Goal: Information Seeking & Learning: Learn about a topic

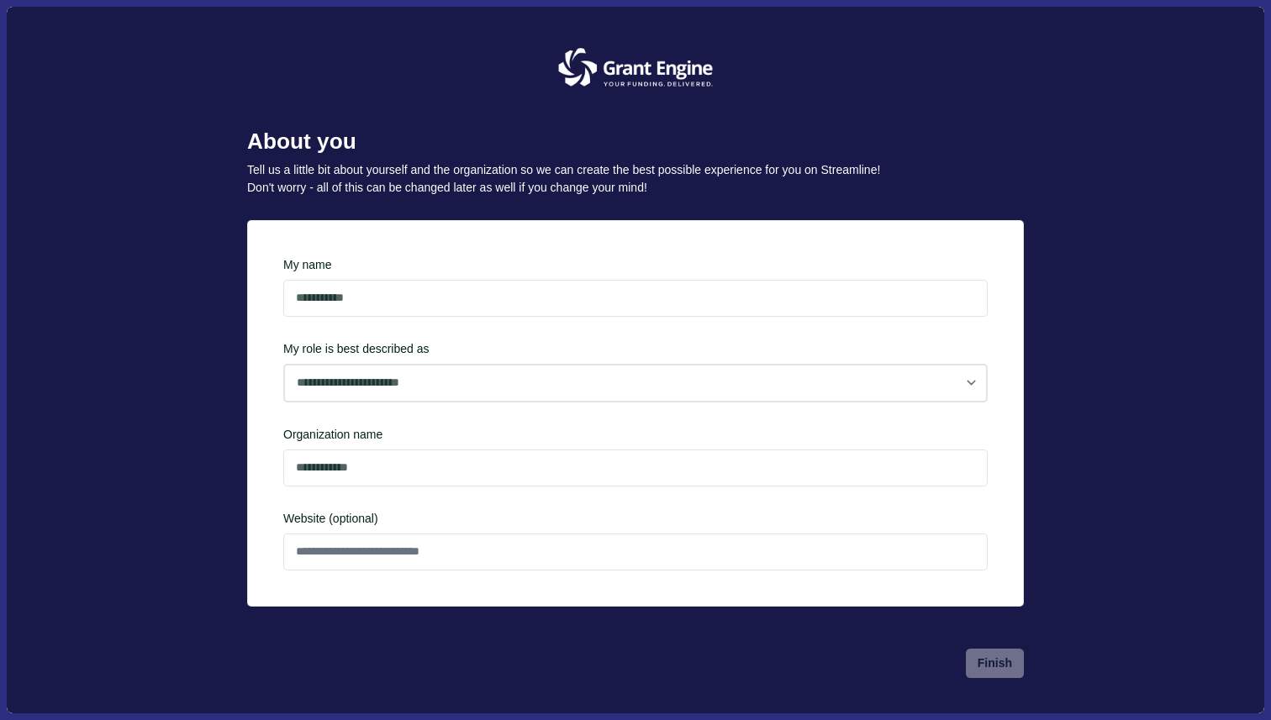
type input "**********"
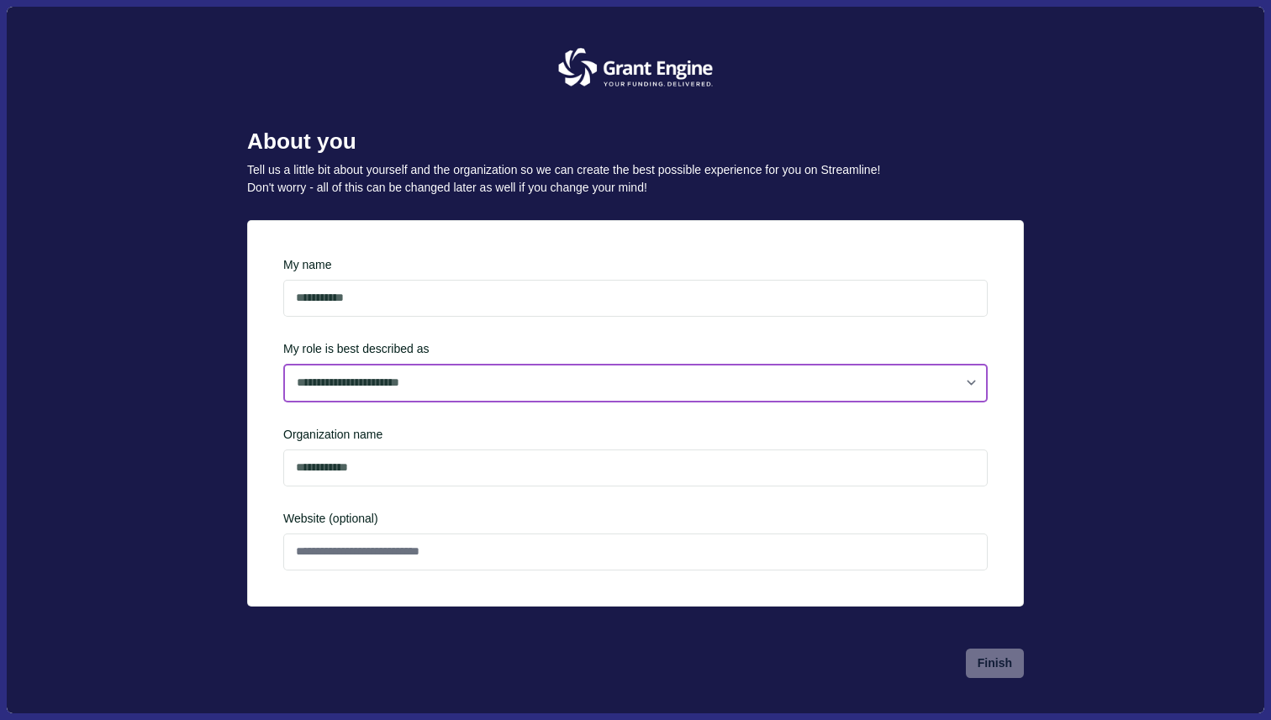
click at [429, 393] on select "**********" at bounding box center [635, 383] width 704 height 39
click at [283, 402] on select "**********" at bounding box center [635, 383] width 704 height 39
select select "**********"
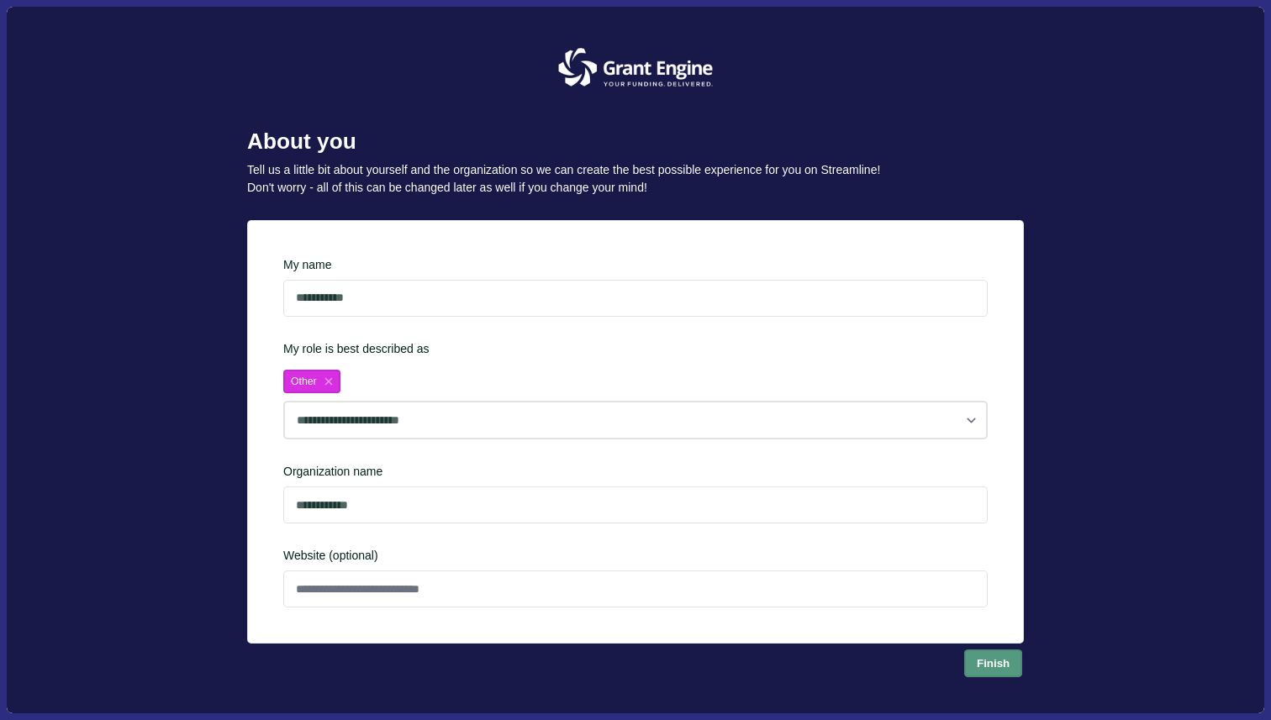
click at [983, 663] on button "Finish" at bounding box center [993, 663] width 59 height 28
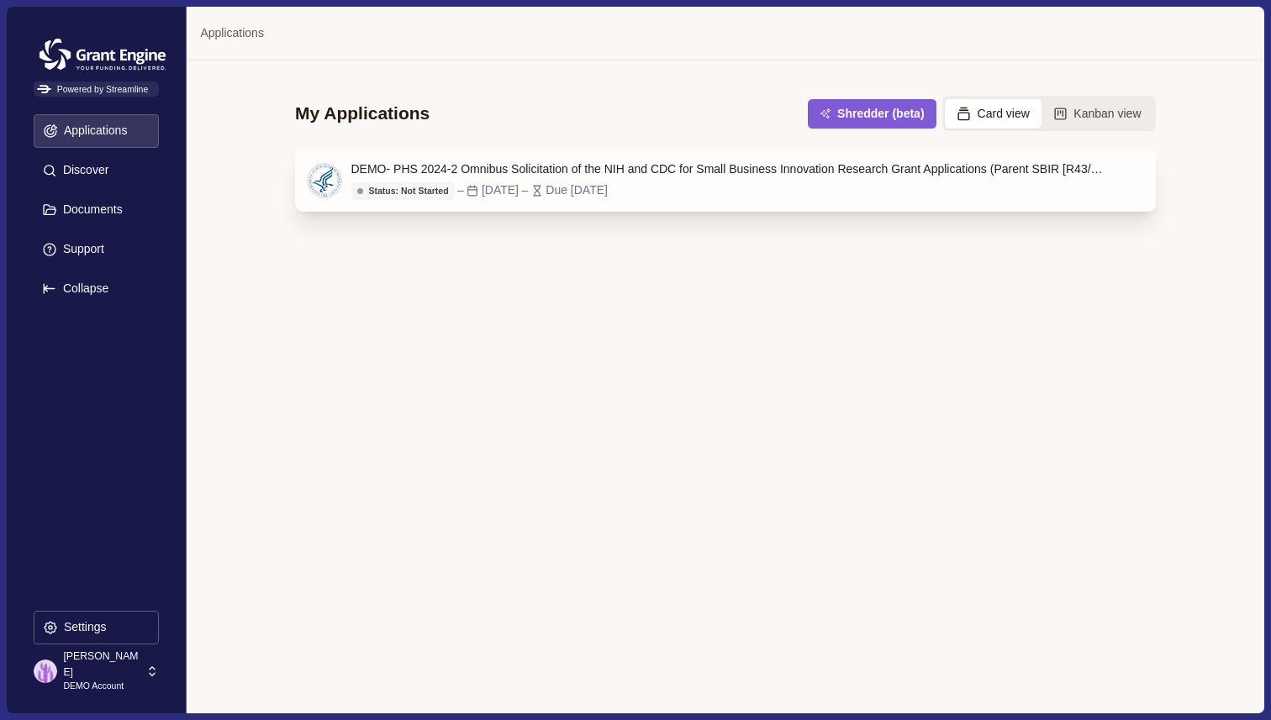
click at [578, 163] on div "DEMO- PHS 2024-2 Omnibus Solicitation of the NIH and CDC for Small Business Inn…" at bounding box center [729, 170] width 757 height 18
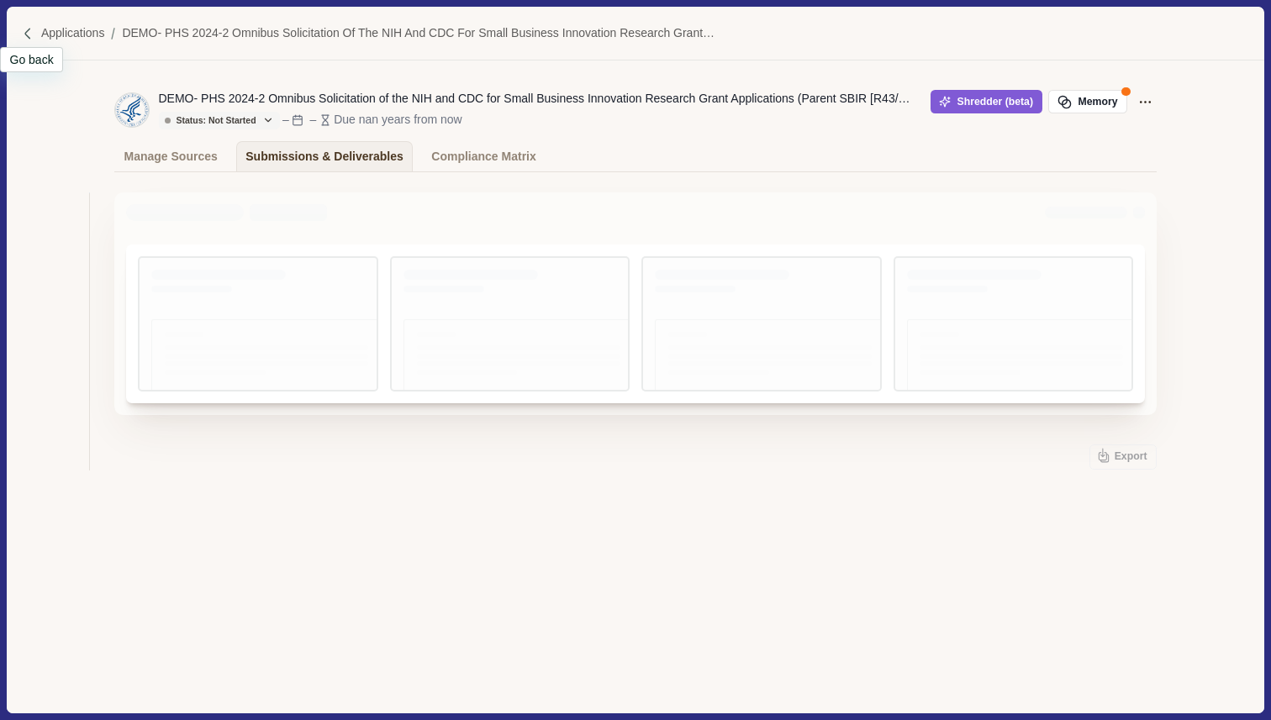
click at [37, 35] on div at bounding box center [30, 34] width 19 height 14
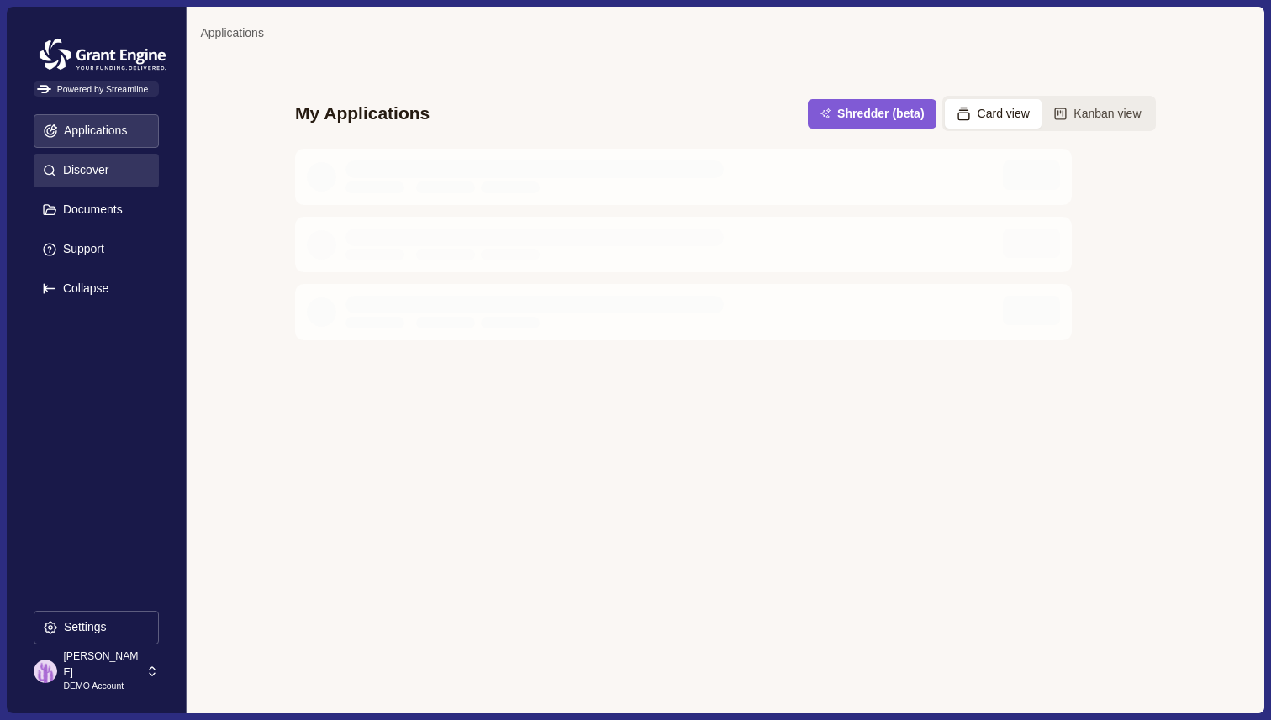
click at [107, 168] on p "Discover" at bounding box center [82, 170] width 51 height 14
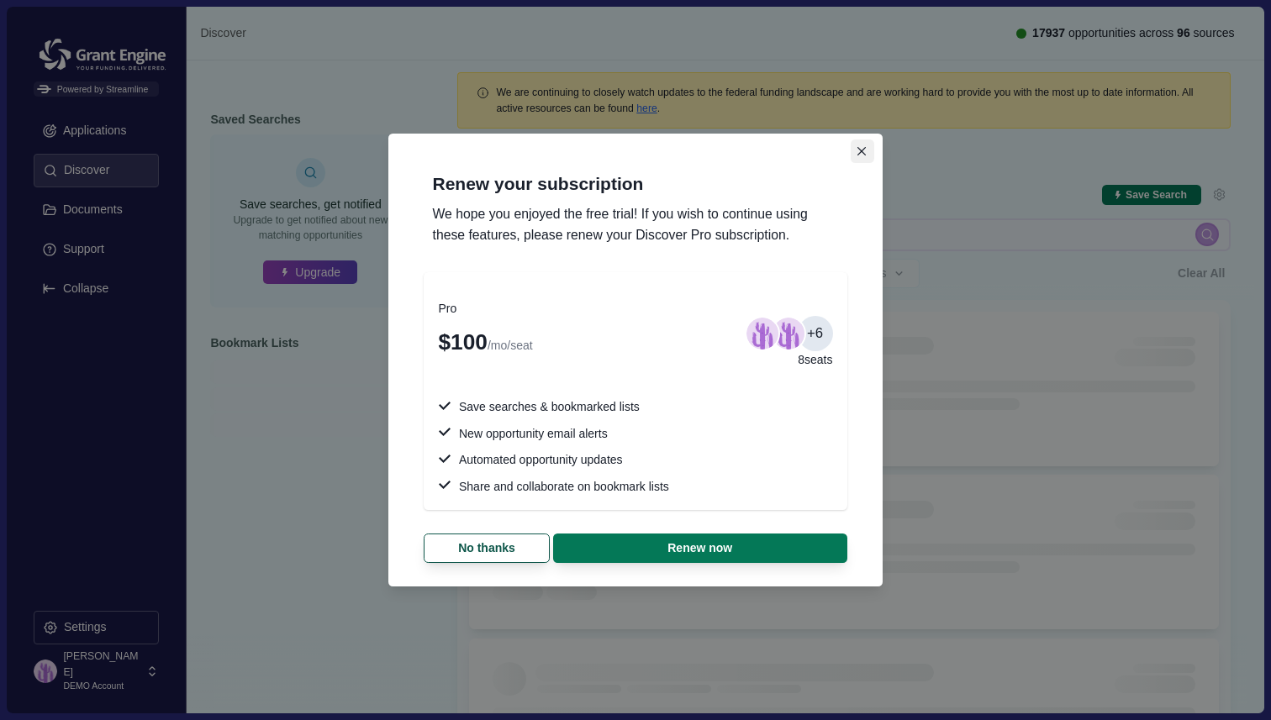
click at [861, 150] on icon "Close" at bounding box center [861, 151] width 9 height 9
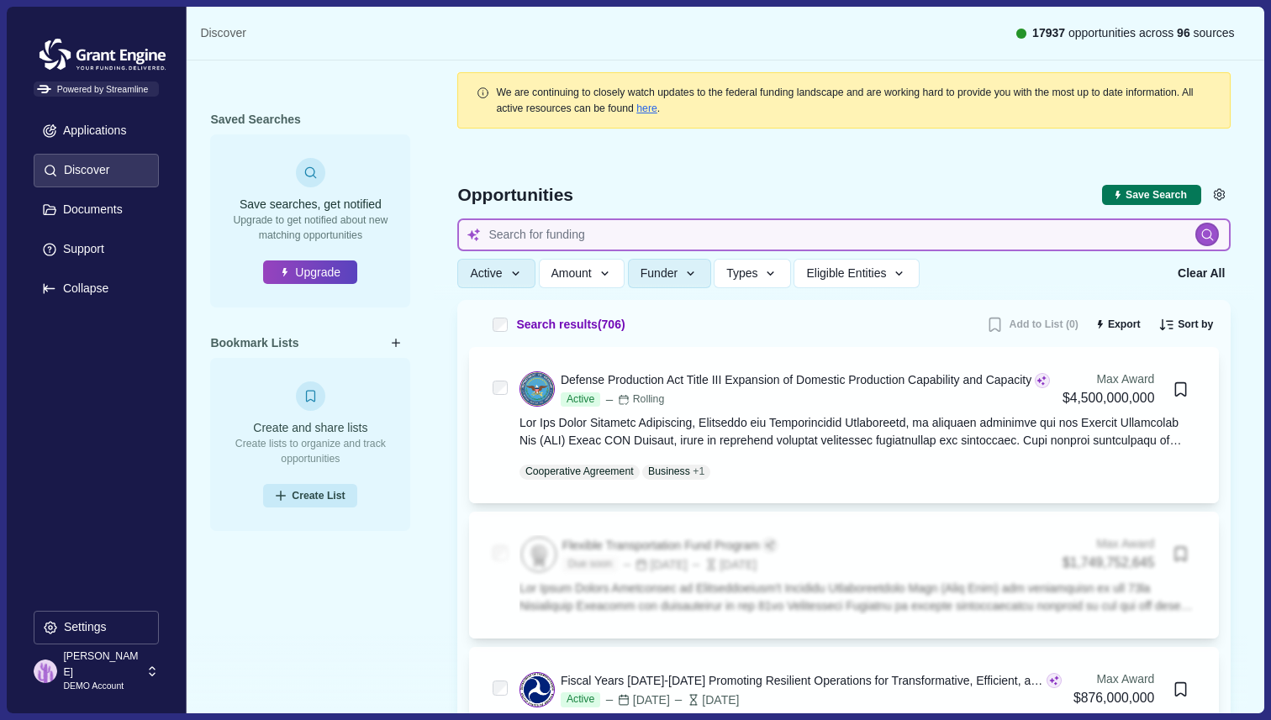
click at [607, 229] on input at bounding box center [843, 235] width 773 height 33
type input "cancer"
type input "cancer ther"
type input "cancer therapudics"
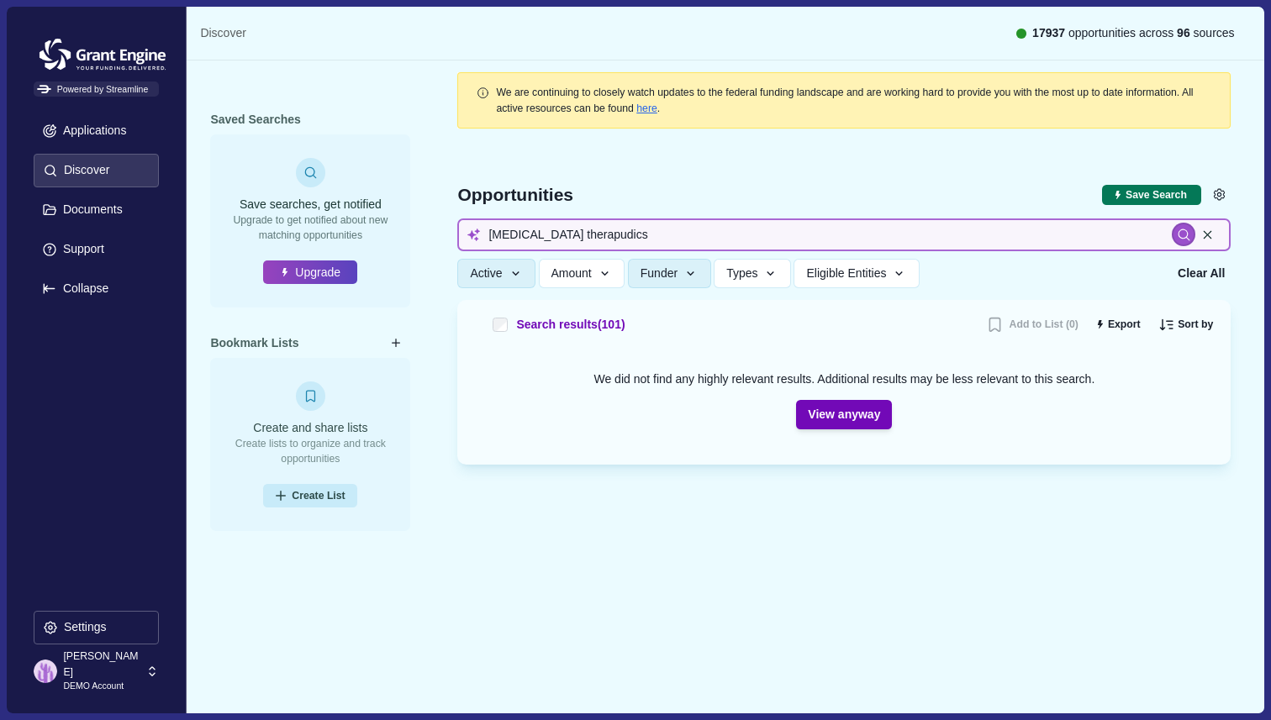
drag, startPoint x: 609, startPoint y: 238, endPoint x: 446, endPoint y: 220, distance: 163.2
click at [457, 220] on div "Opportunities Save Search Include missing values cancer therapudics Active Stat…" at bounding box center [843, 220] width 773 height 160
paste input "Cancer therapeutics"
type input "Cancer therapeutics"
click at [609, 239] on input "Cancer therapeutics" at bounding box center [843, 235] width 773 height 33
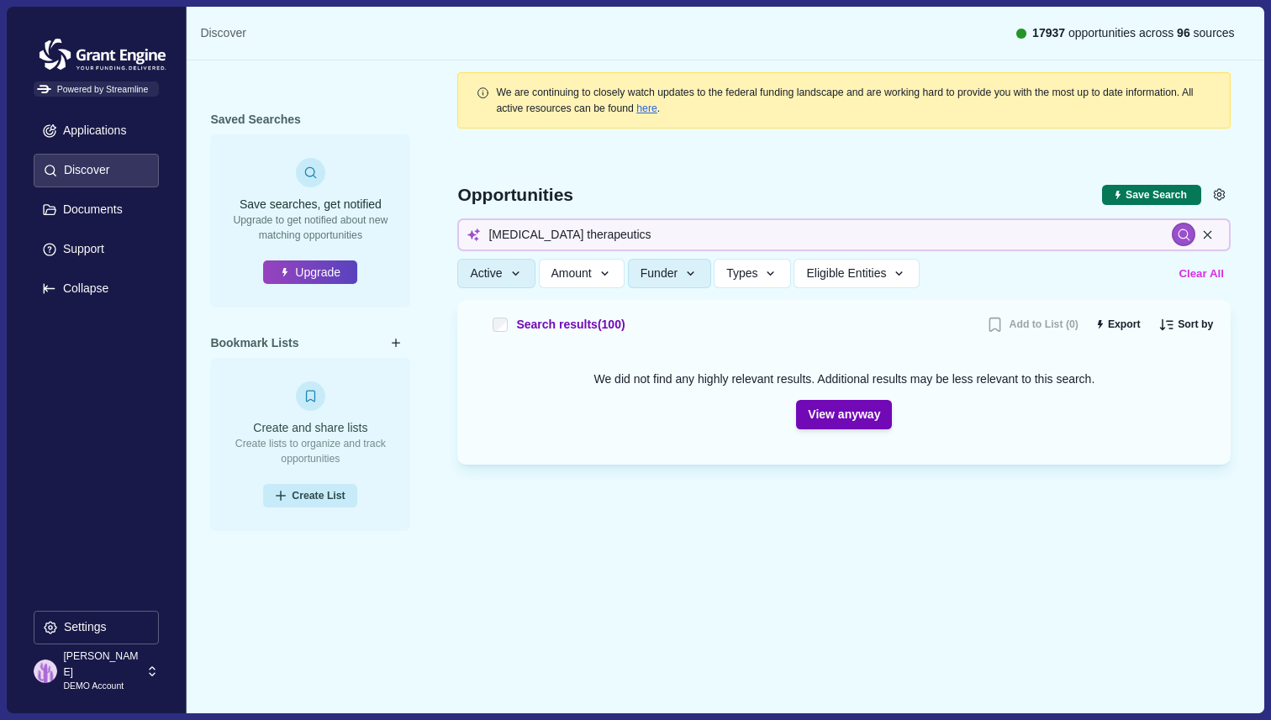
click at [1194, 276] on button "Clear All" at bounding box center [1201, 274] width 56 height 28
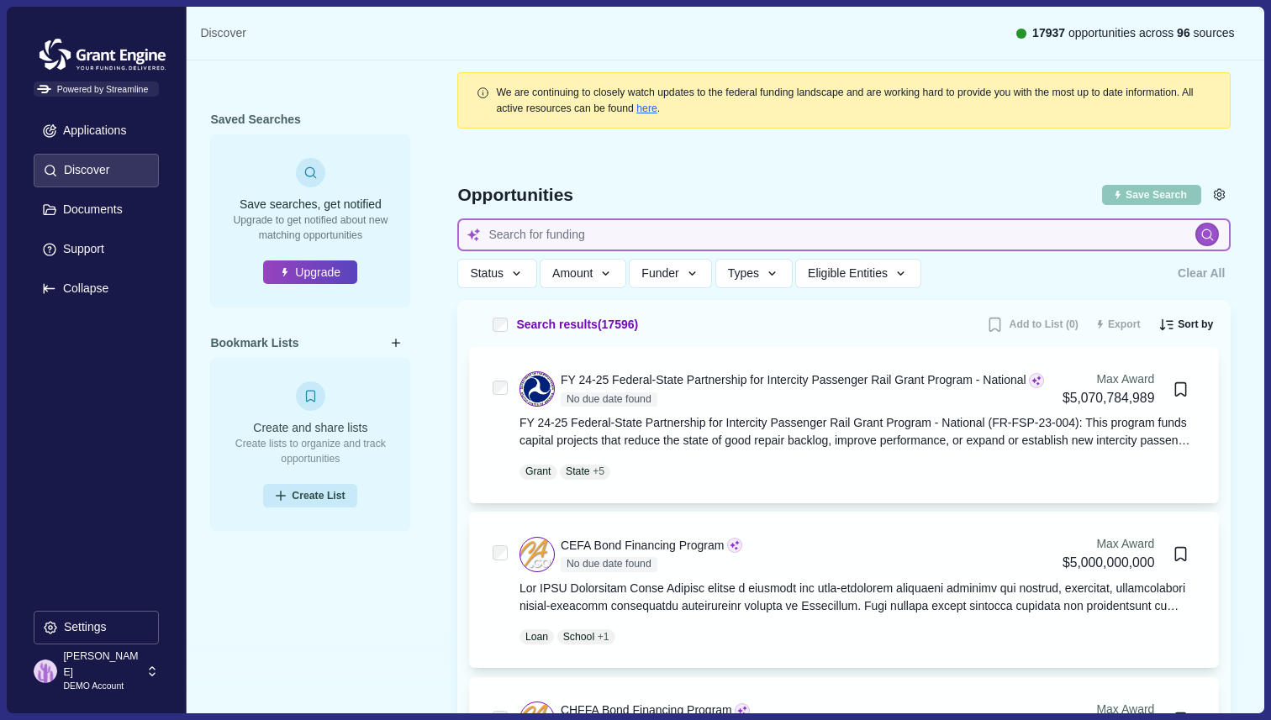
click at [568, 233] on input at bounding box center [843, 235] width 773 height 33
type input "Cancer therapeutics"
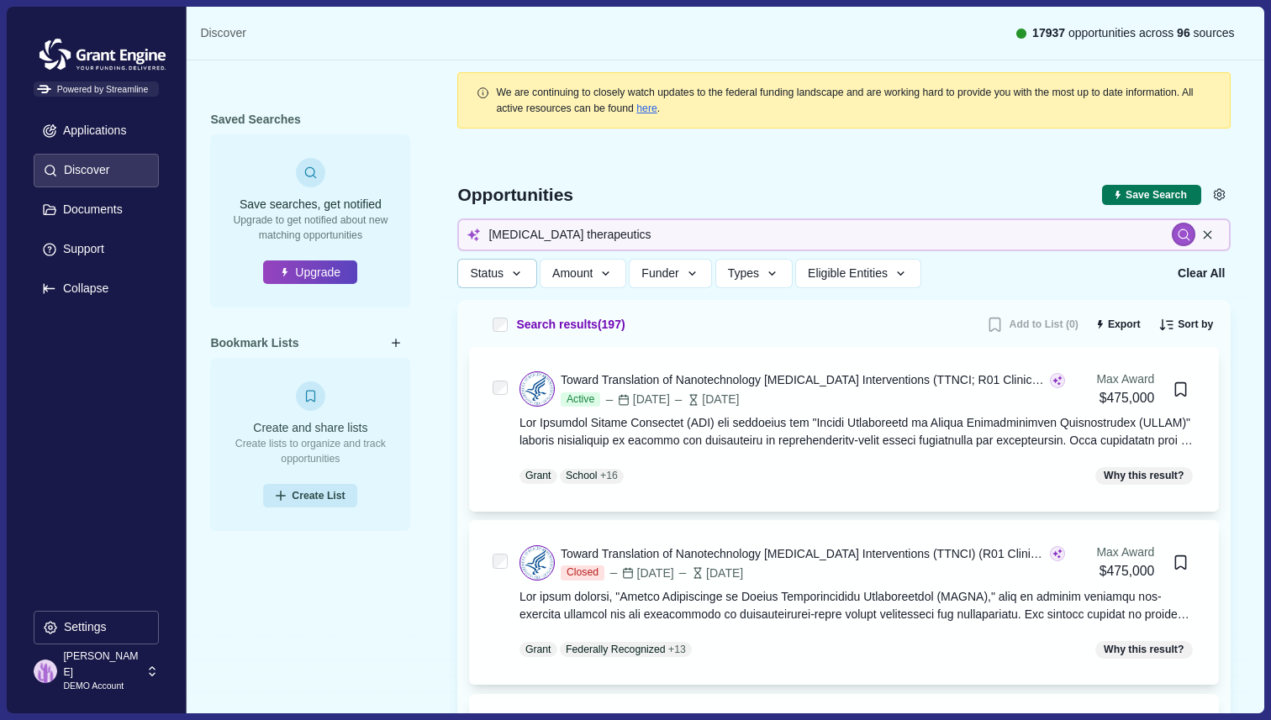
click at [519, 277] on icon "button" at bounding box center [516, 273] width 15 height 15
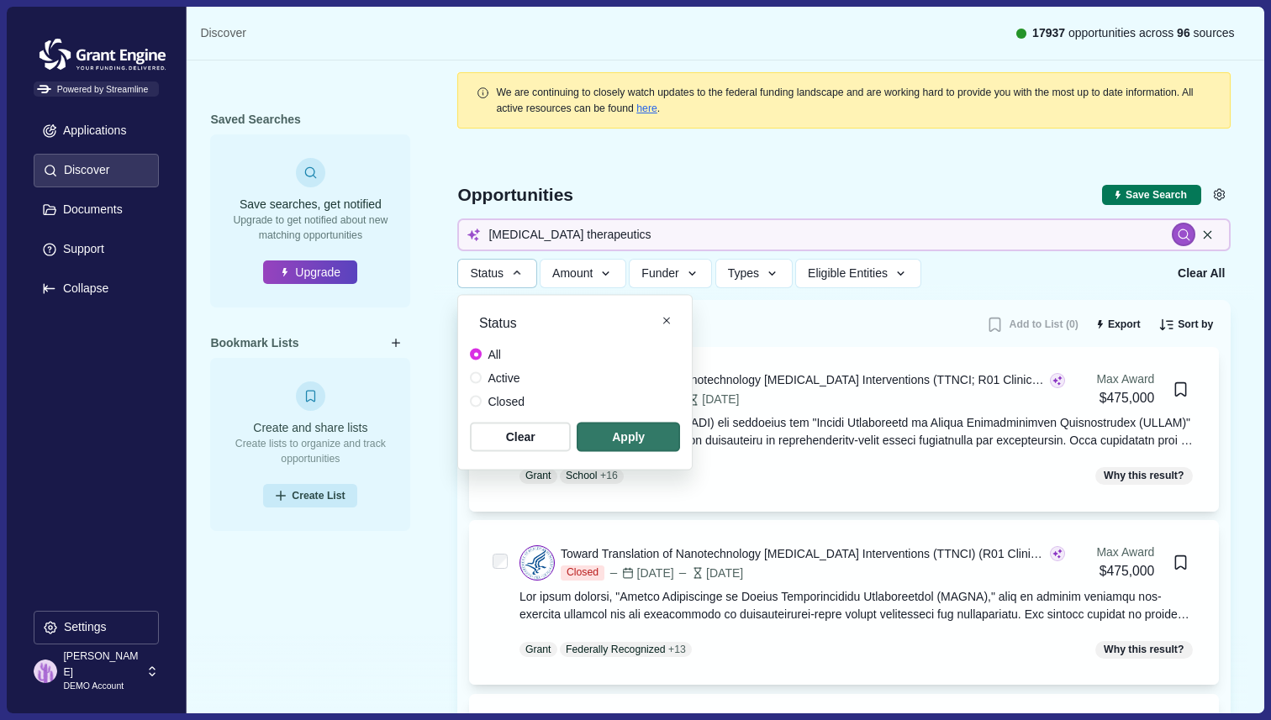
click at [477, 381] on span at bounding box center [476, 378] width 12 height 12
click at [620, 442] on span "button" at bounding box center [628, 437] width 98 height 28
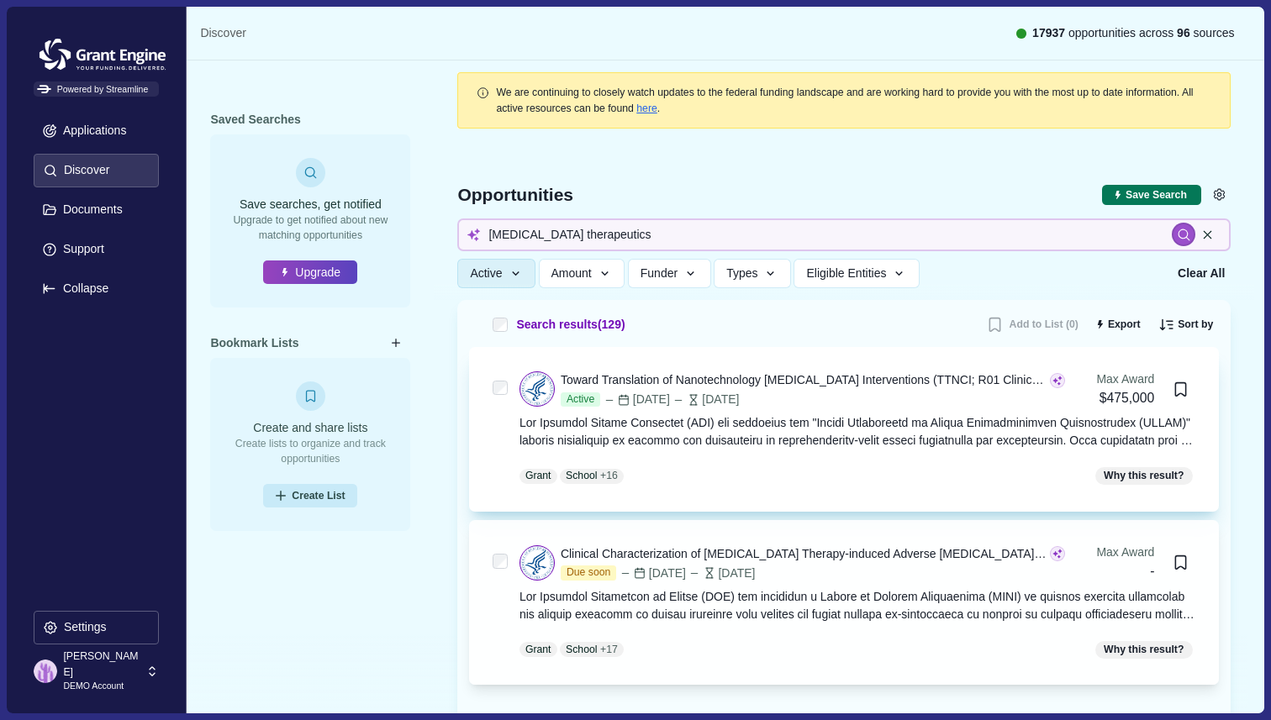
scroll to position [3, 0]
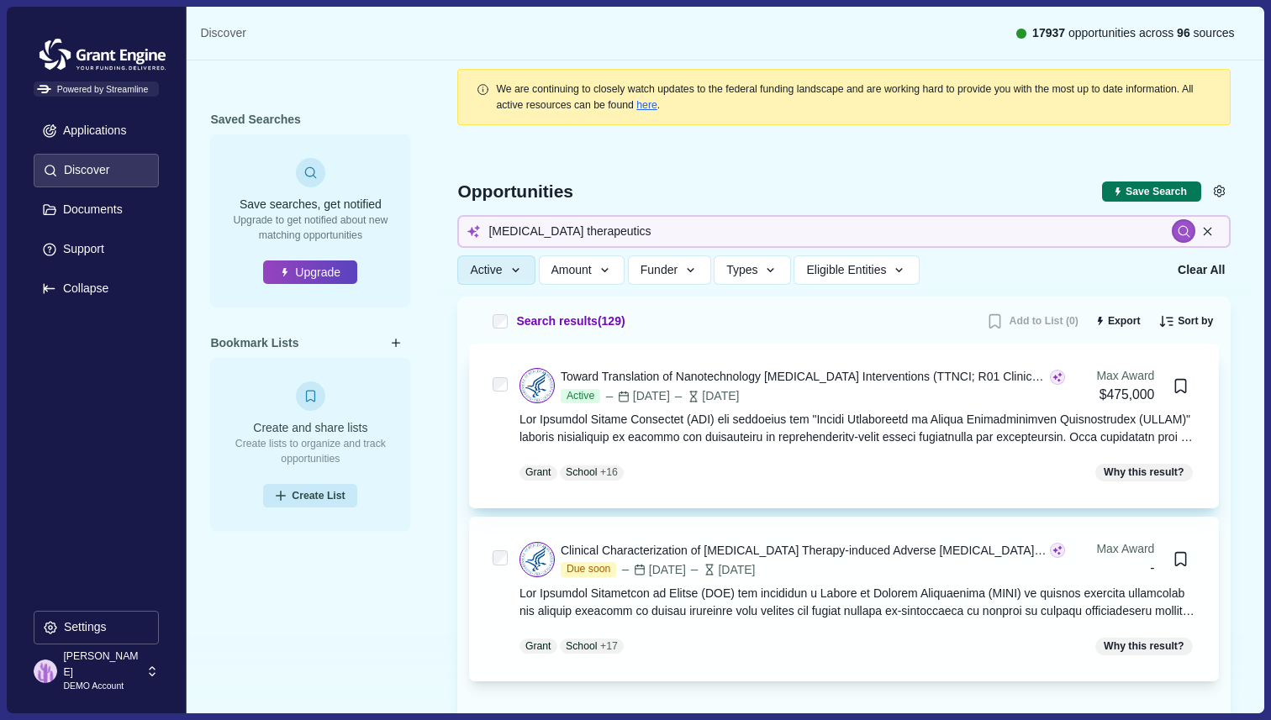
click at [688, 363] on div "Toward Translation of Nanotechnology Cancer Interventions (TTNCI; R01 Clinical …" at bounding box center [844, 426] width 750 height 165
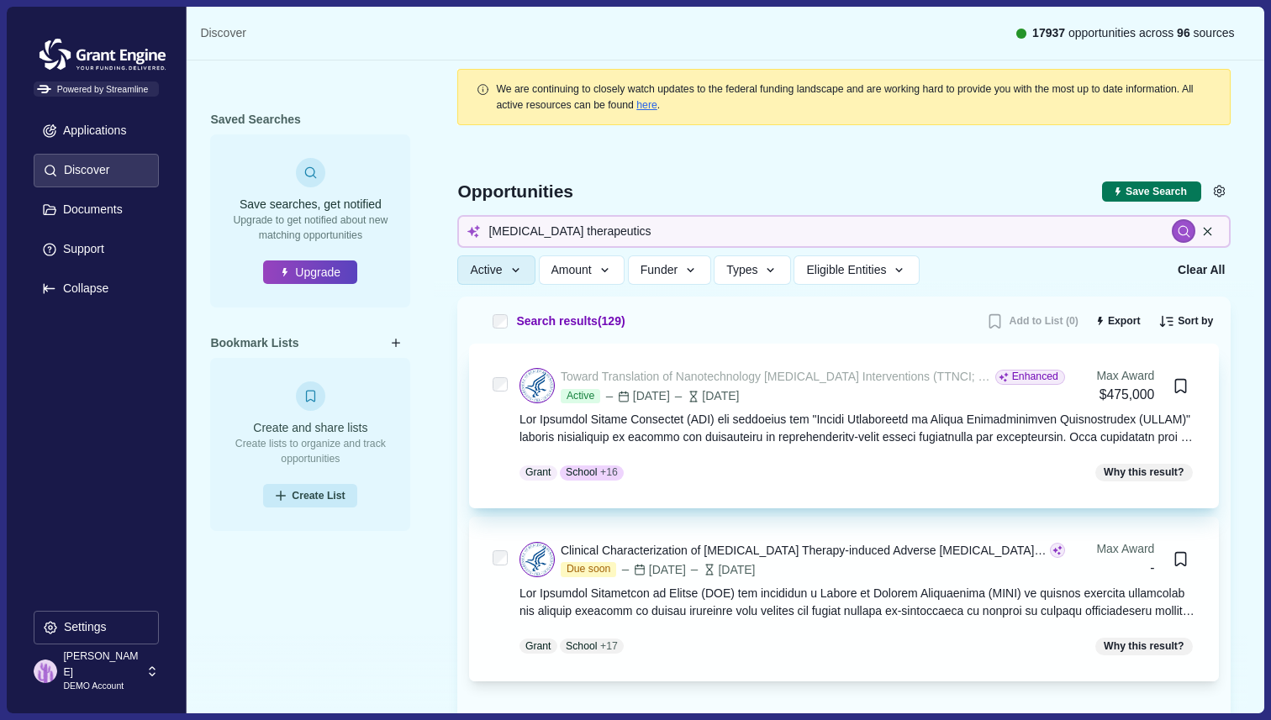
click at [688, 370] on div "Toward Translation of Nanotechnology Cancer Interventions (TTNCI; R01 Clinical …" at bounding box center [776, 377] width 431 height 18
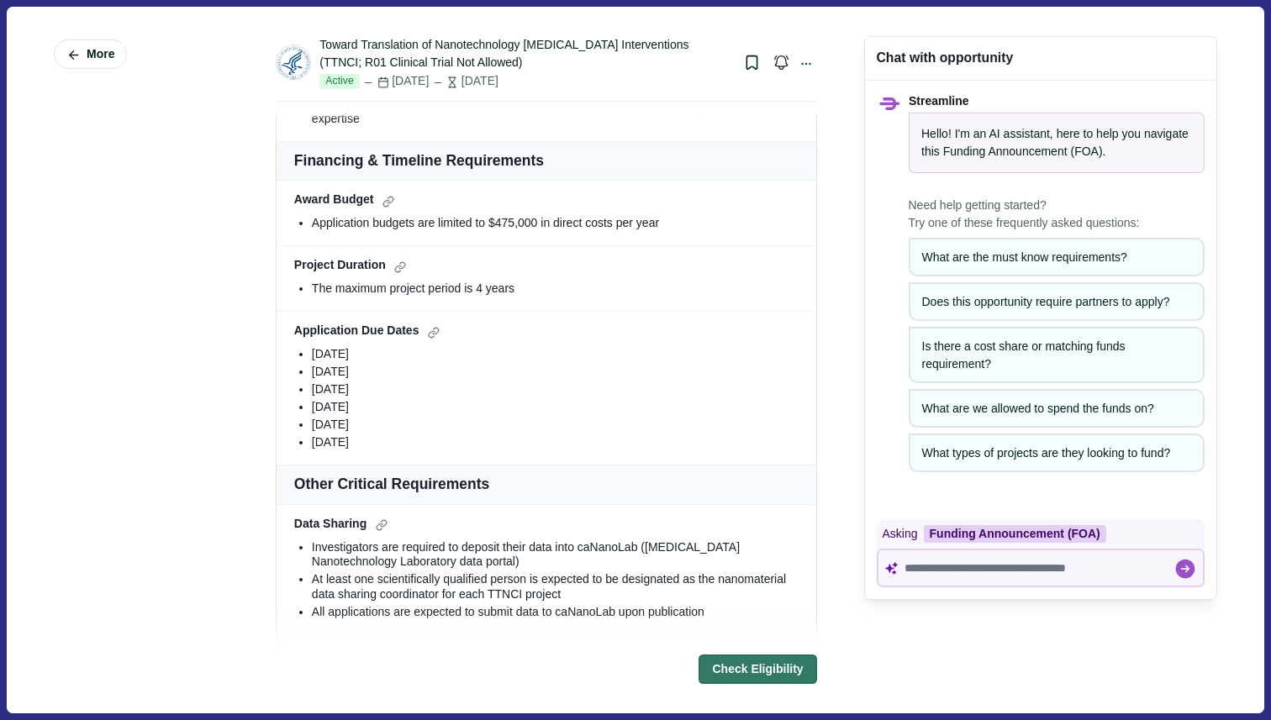
scroll to position [1384, 0]
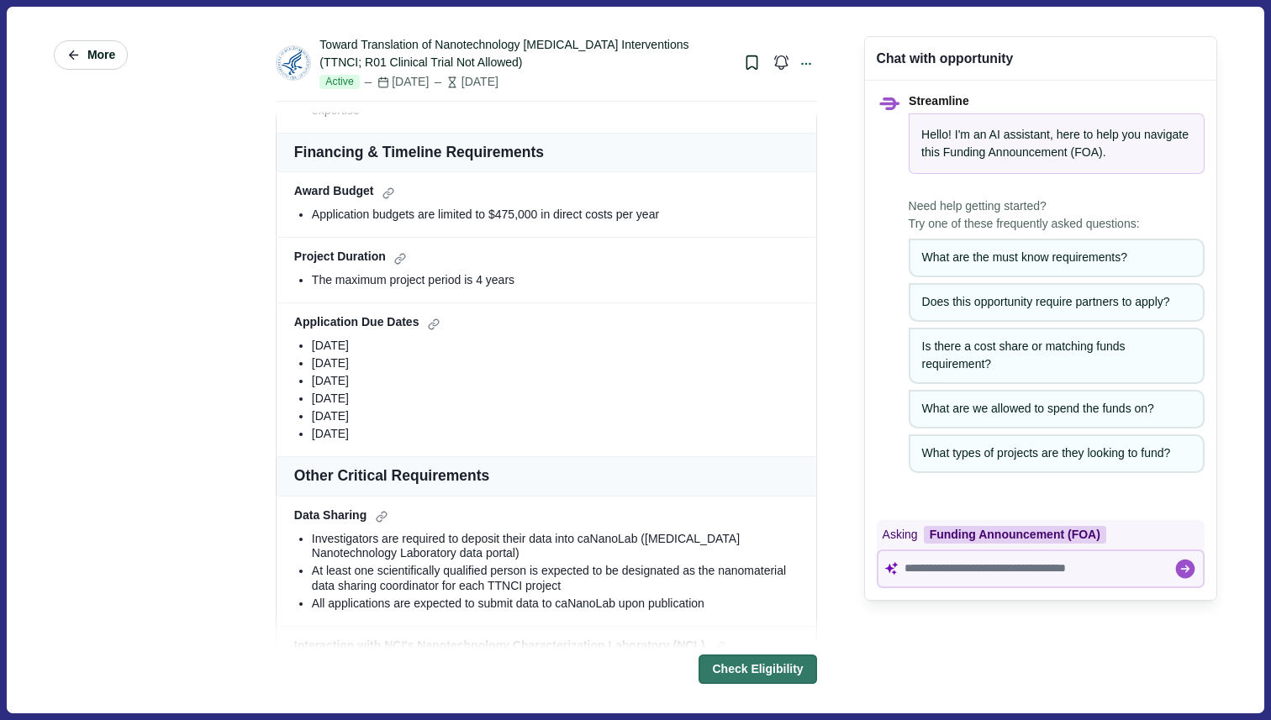
click at [100, 49] on span "More" at bounding box center [101, 55] width 28 height 14
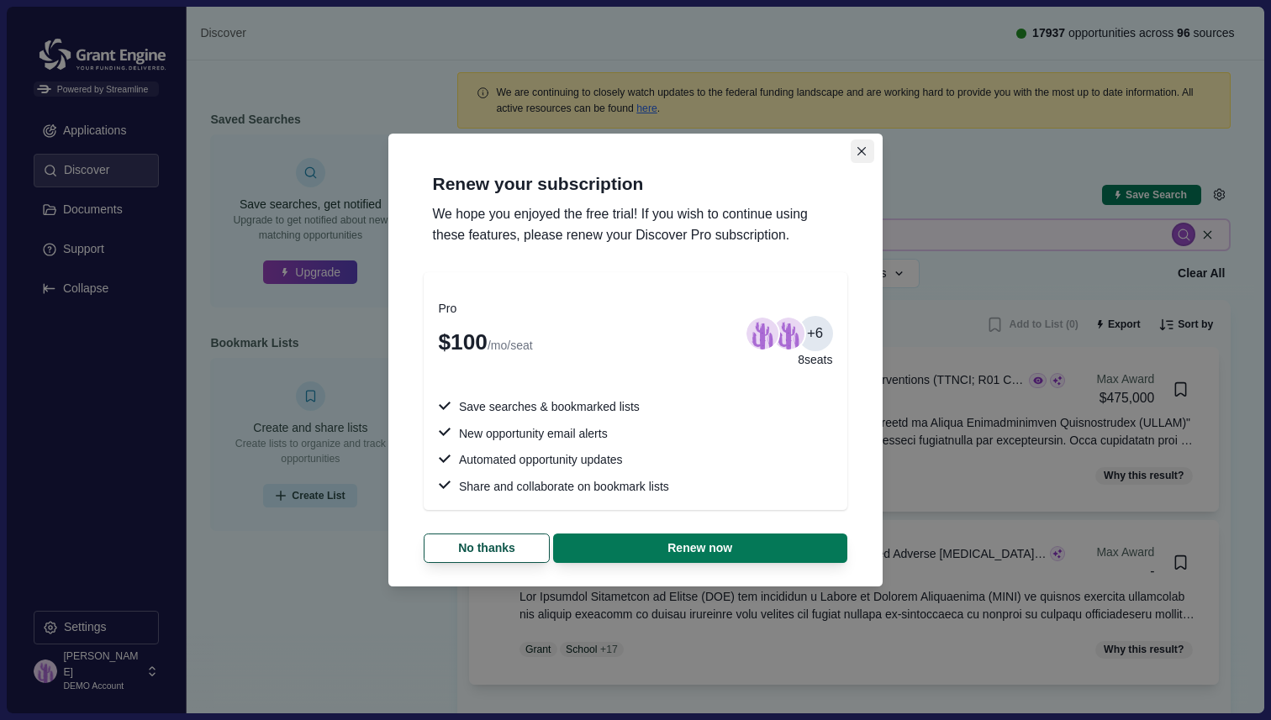
click at [862, 153] on icon "Close" at bounding box center [861, 151] width 9 height 9
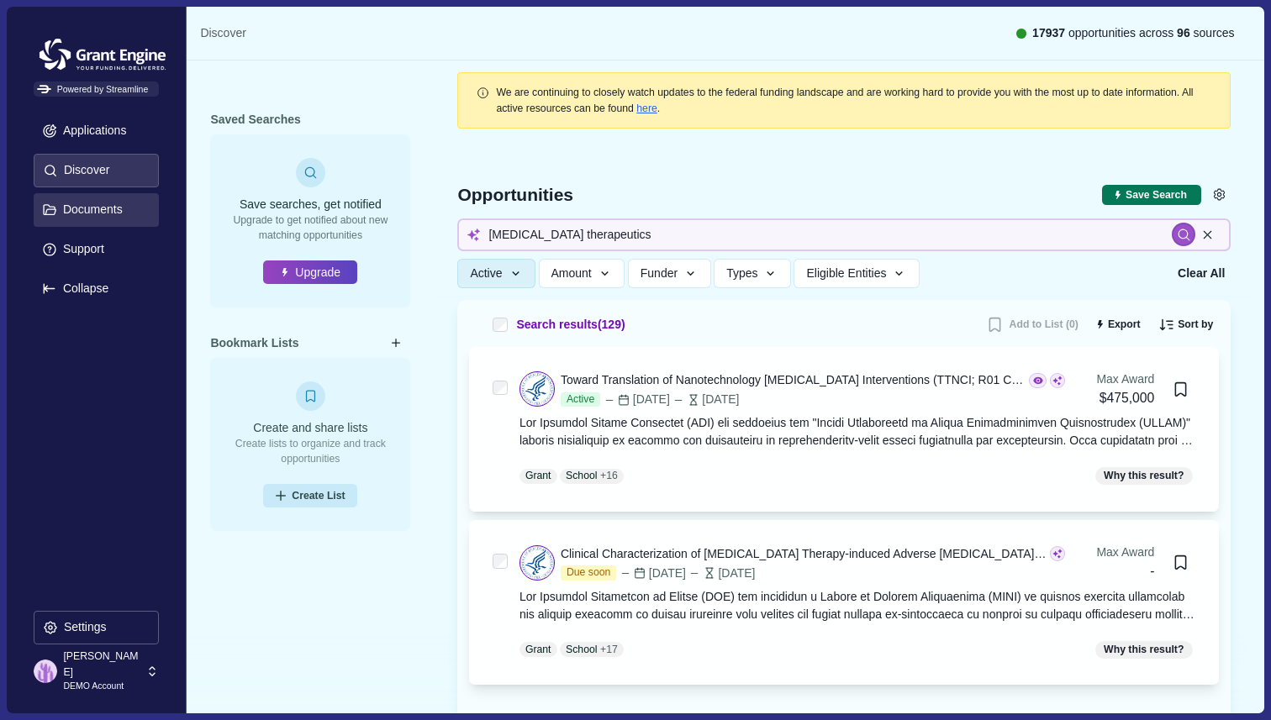
click at [77, 214] on p "Documents" at bounding box center [90, 210] width 66 height 14
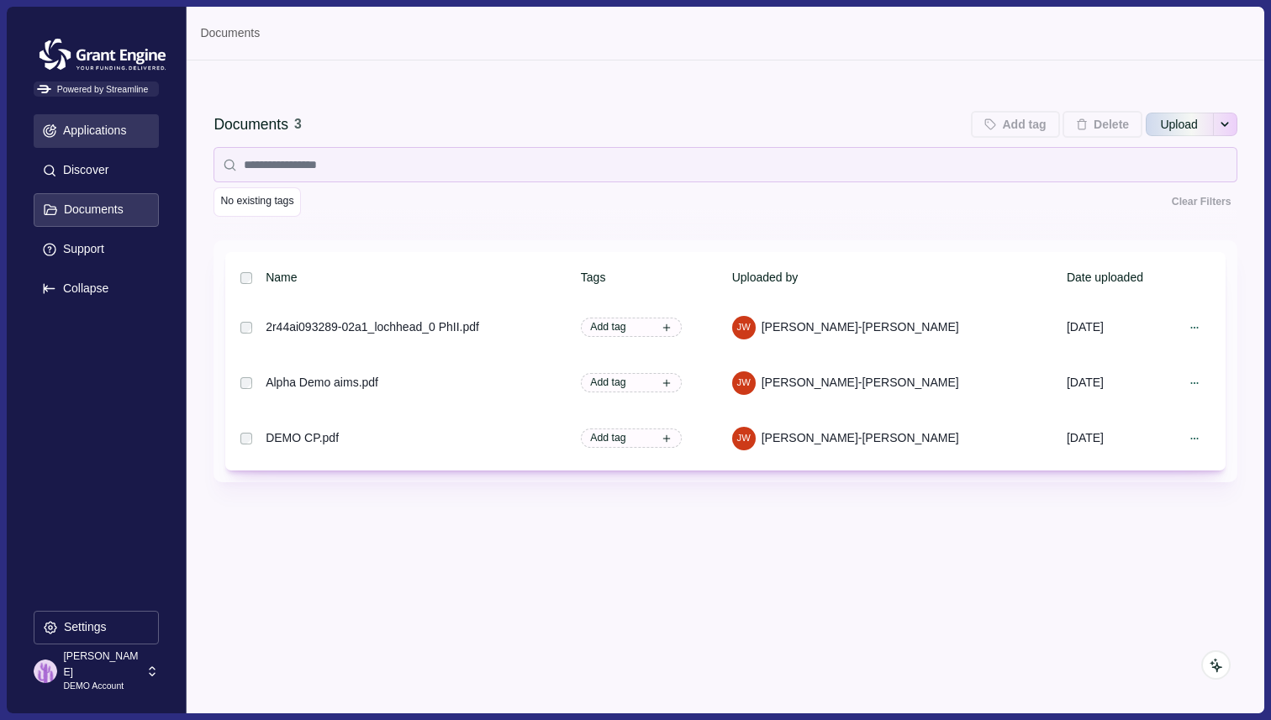
click at [113, 127] on p "Applications" at bounding box center [92, 131] width 70 height 14
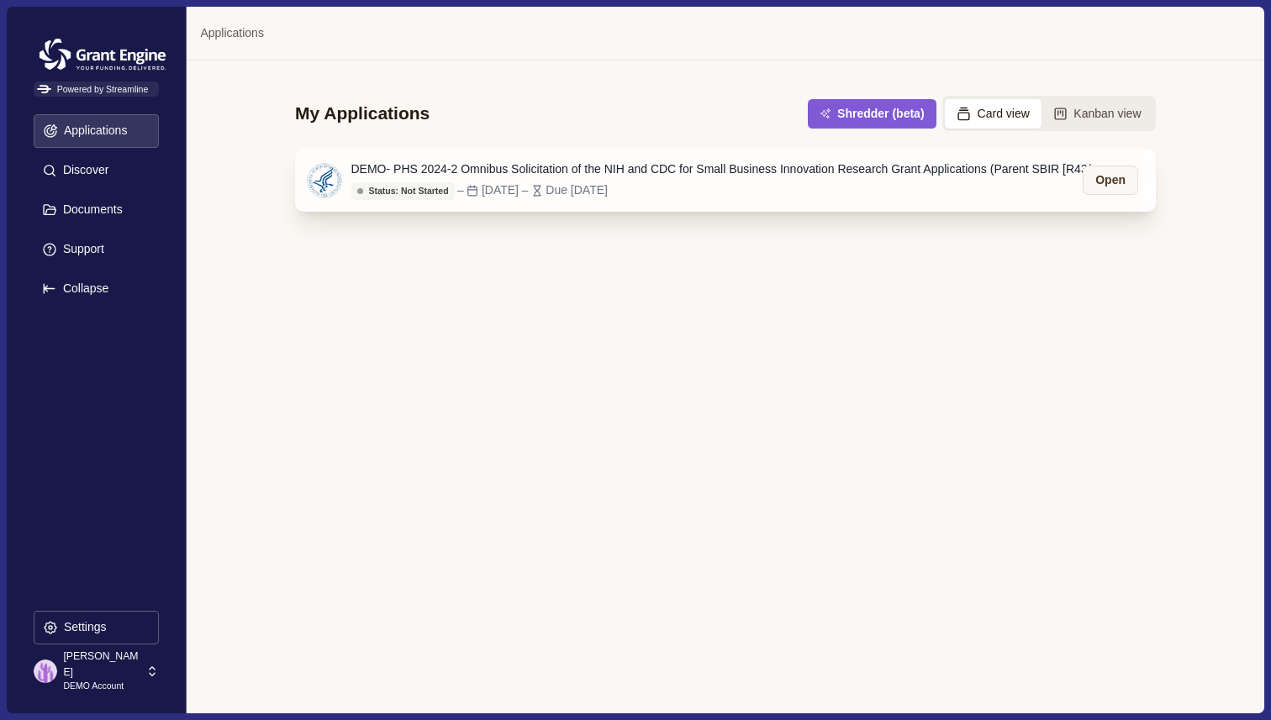
click at [768, 173] on div "DEMO- PHS 2024-2 Omnibus Solicitation of the NIH and CDC for Small Business Inn…" at bounding box center [729, 170] width 757 height 18
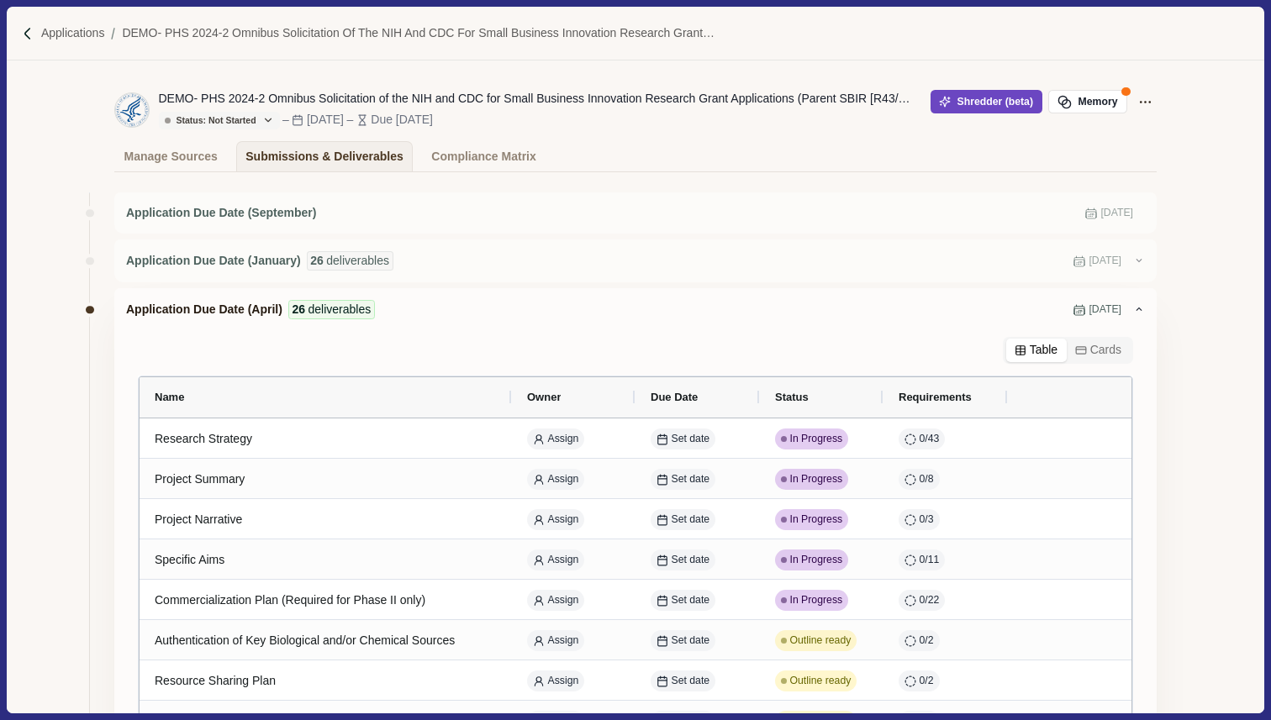
click at [991, 97] on button "Shredder (beta)" at bounding box center [987, 102] width 112 height 24
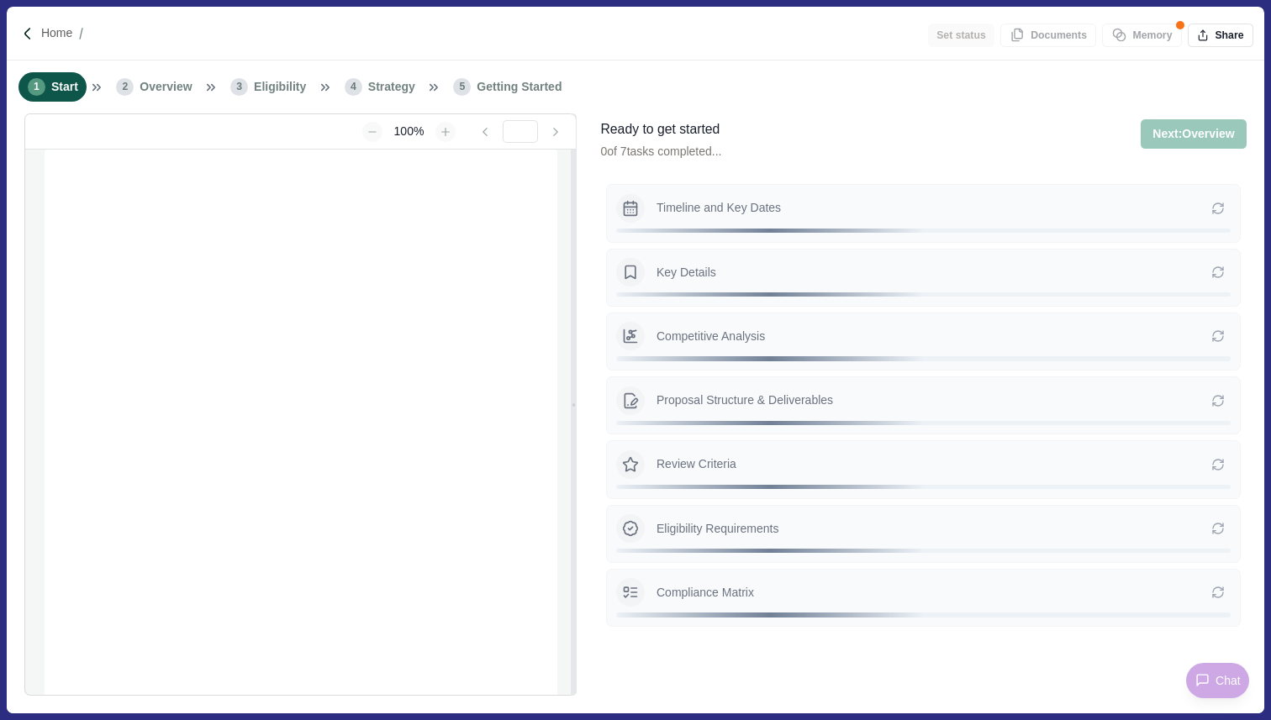
type input "**********"
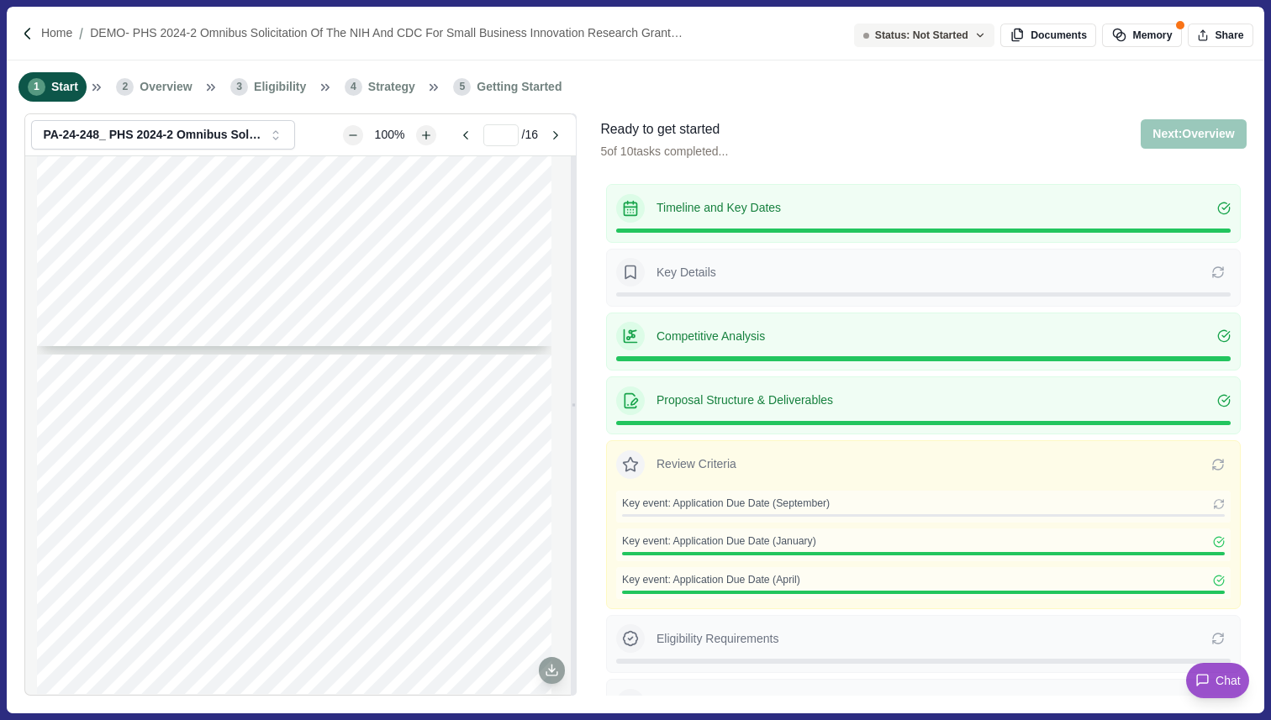
scroll to position [2502, 0]
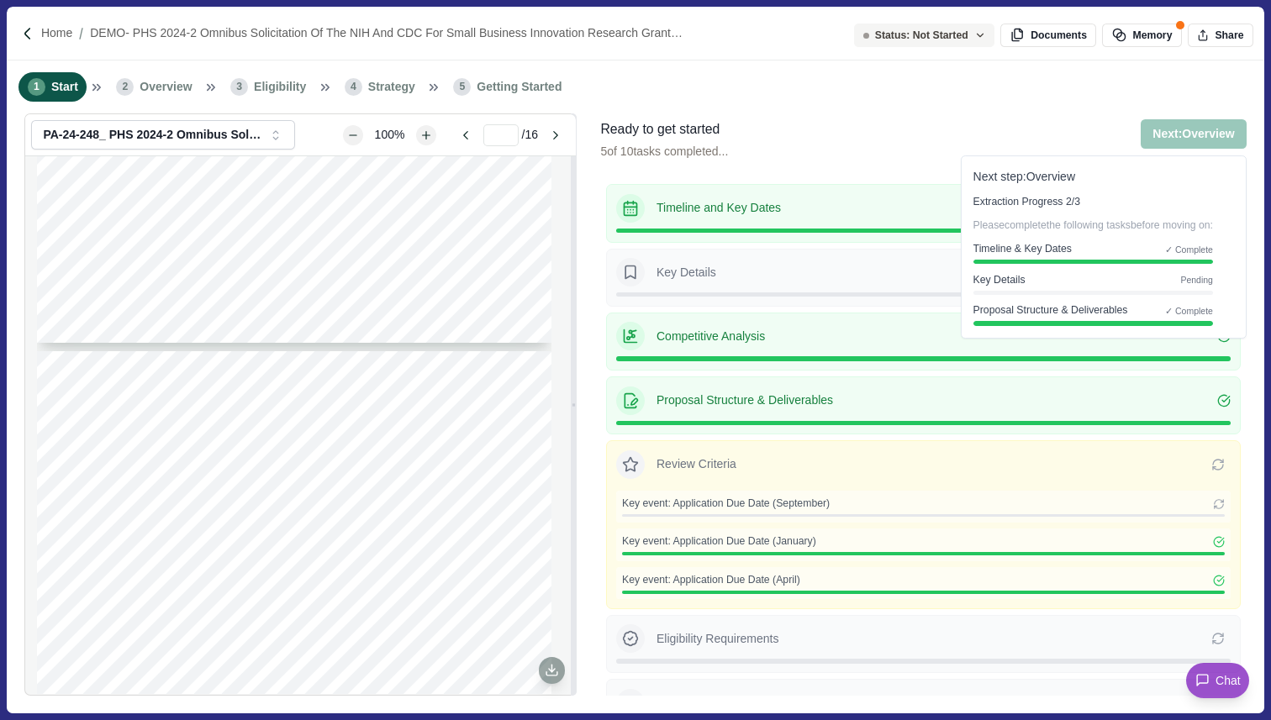
click at [1179, 129] on button "Next: Overview" at bounding box center [1193, 133] width 105 height 29
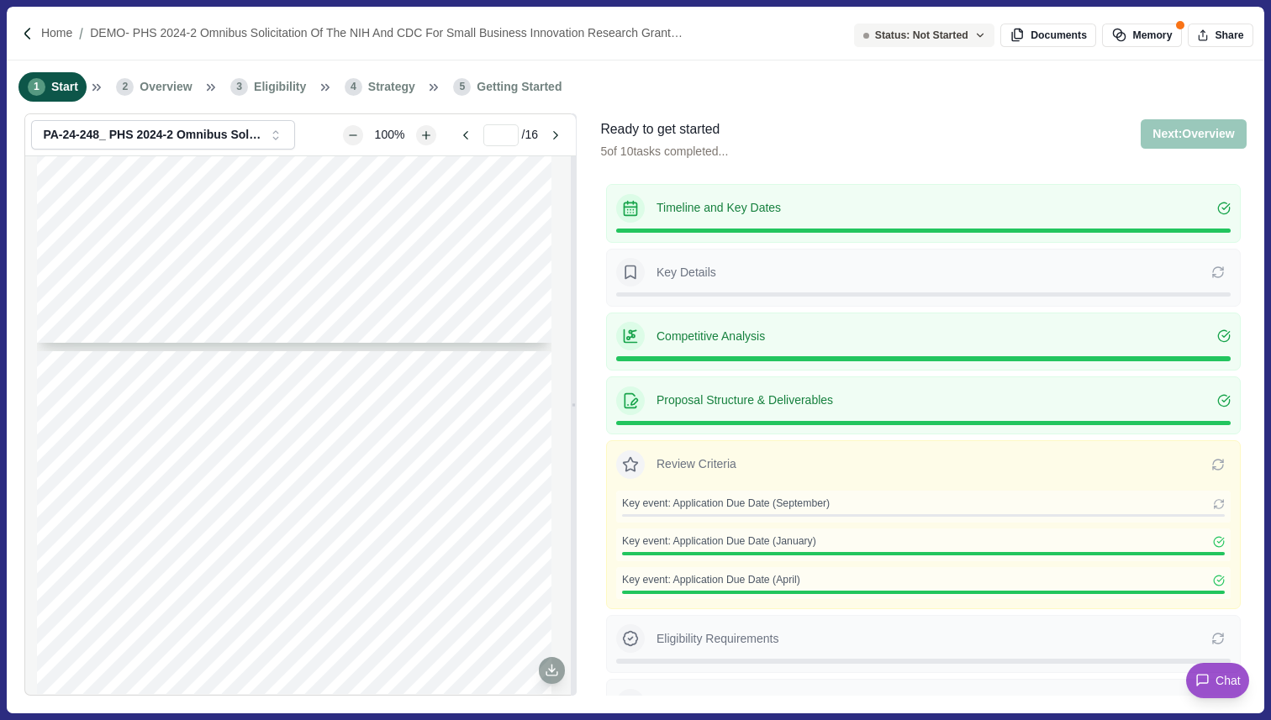
click at [1179, 130] on button "Next: Overview" at bounding box center [1193, 133] width 105 height 29
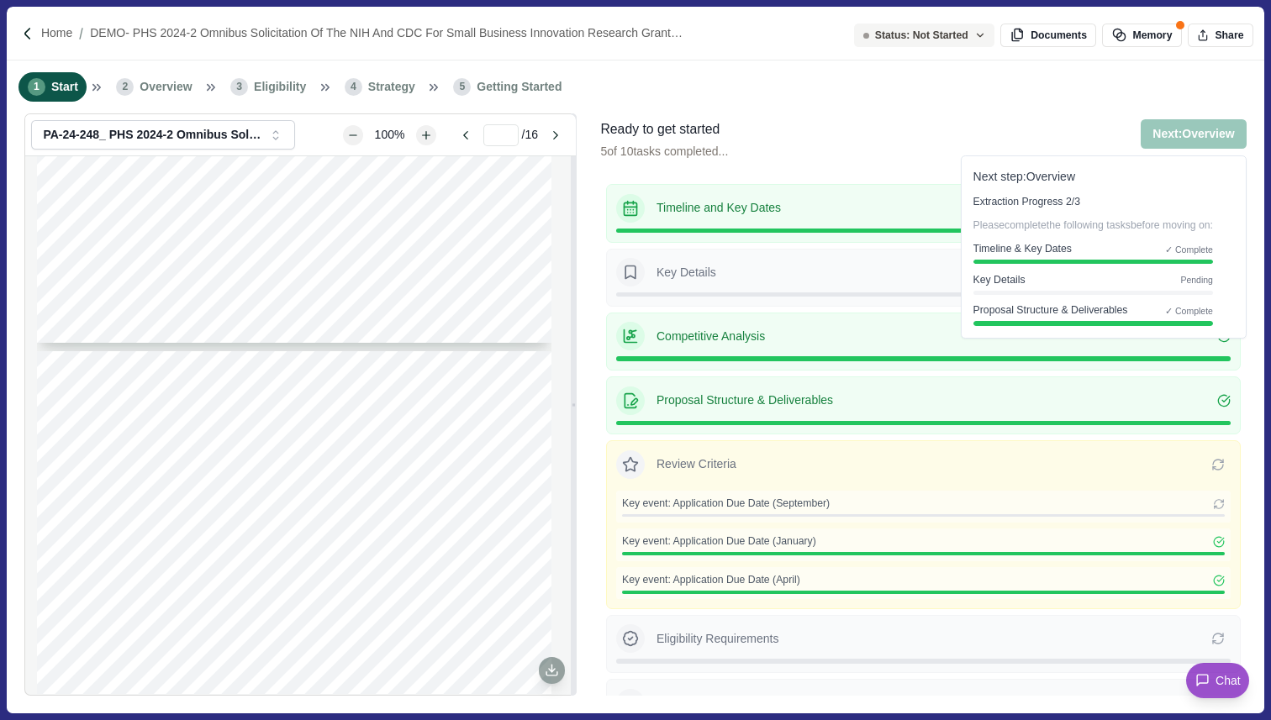
scroll to position [60, 0]
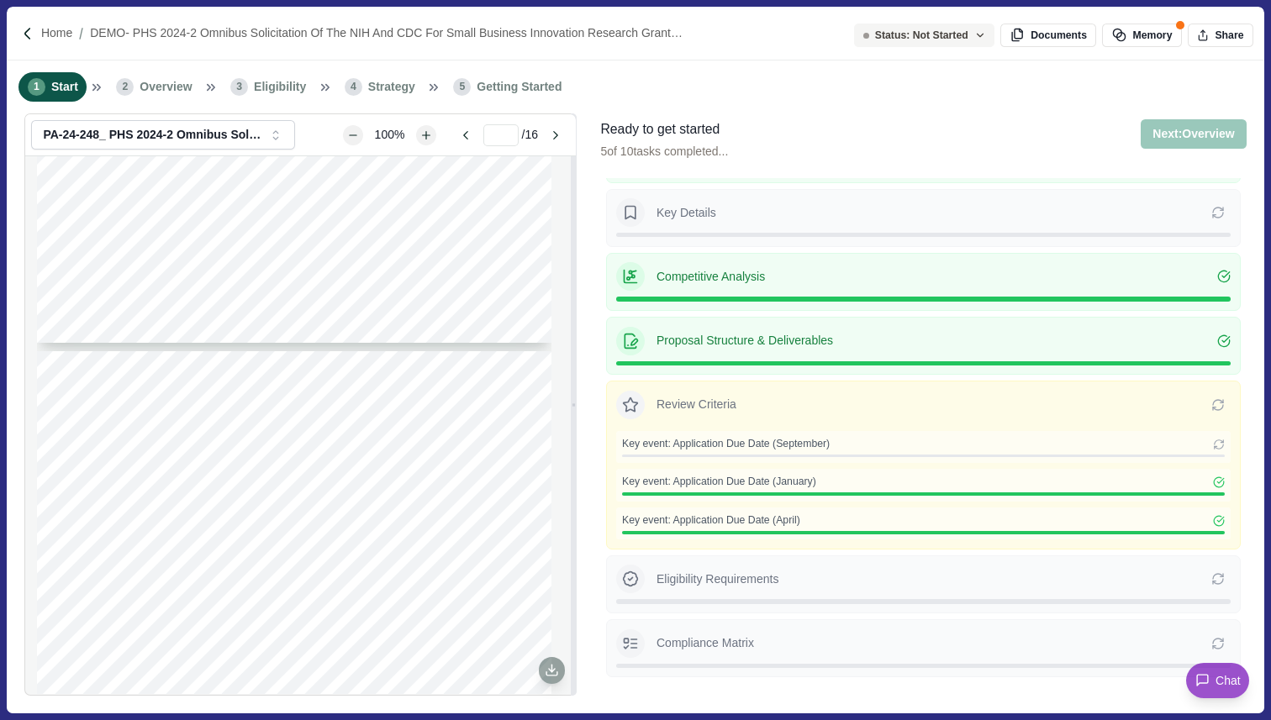
click at [1056, 438] on div "Key event: Application Due Date (September)" at bounding box center [923, 444] width 603 height 15
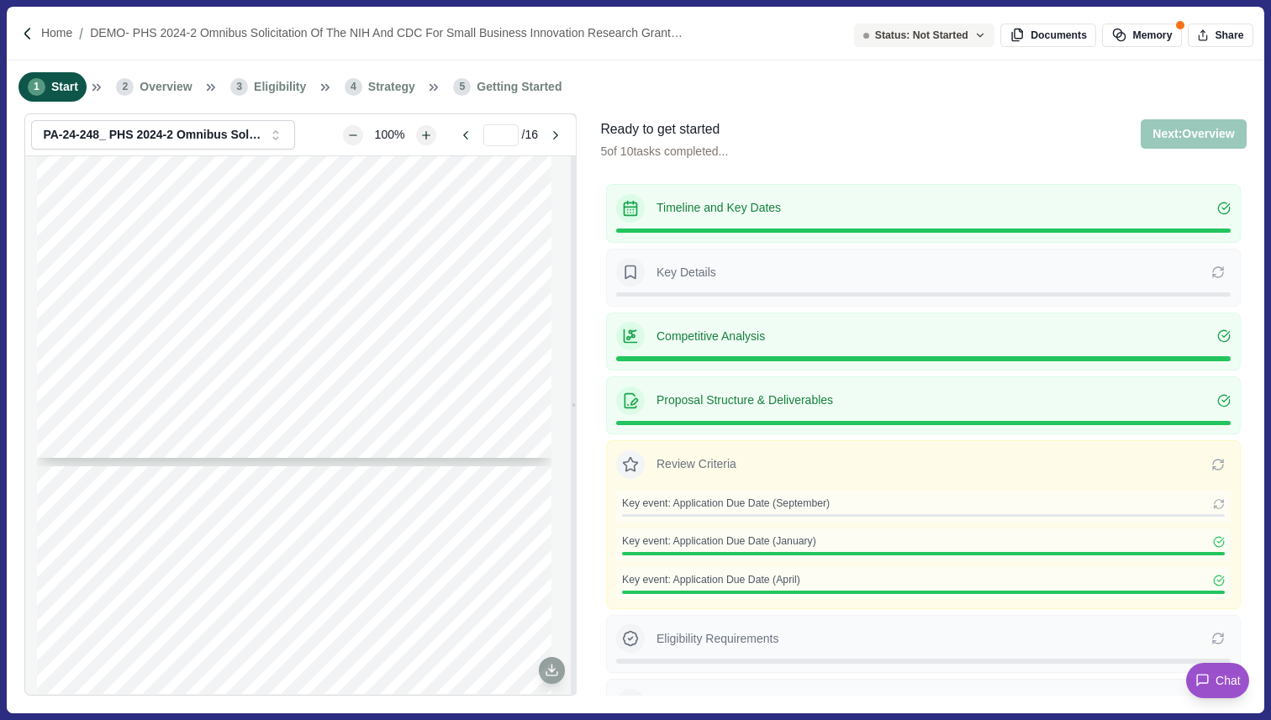
type input "*"
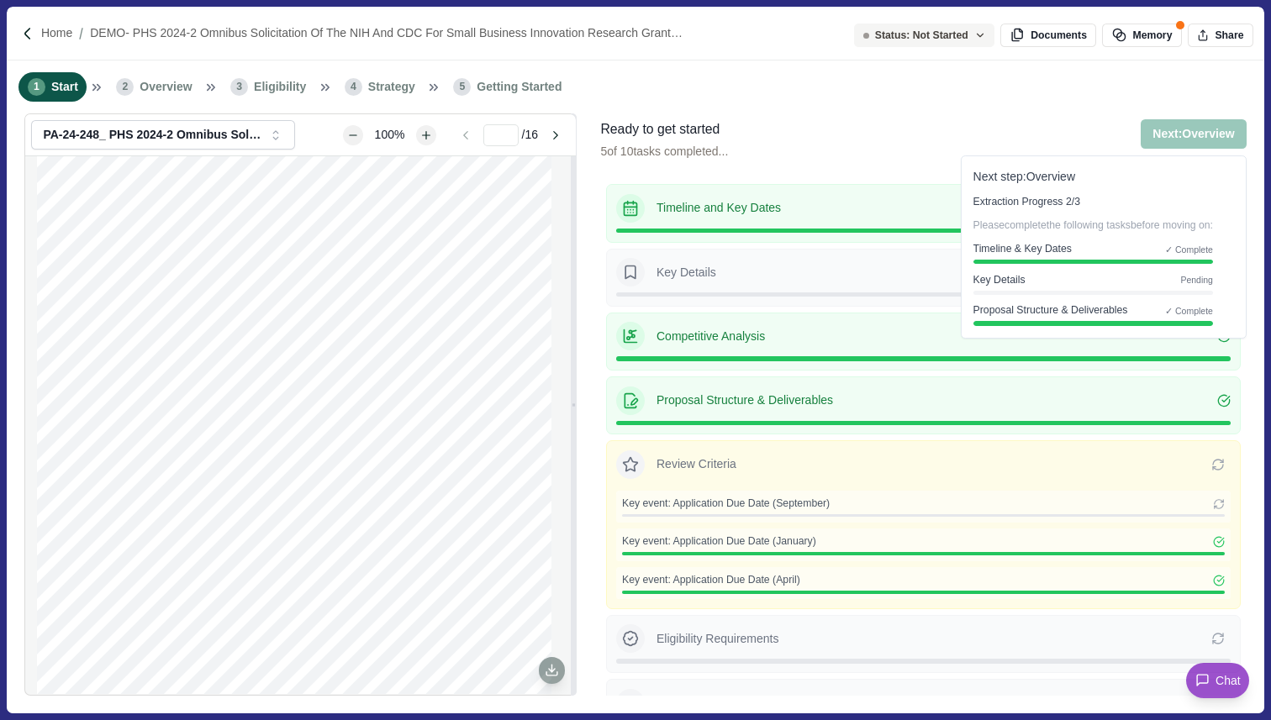
click at [1201, 131] on button "Next: Overview" at bounding box center [1193, 133] width 105 height 29
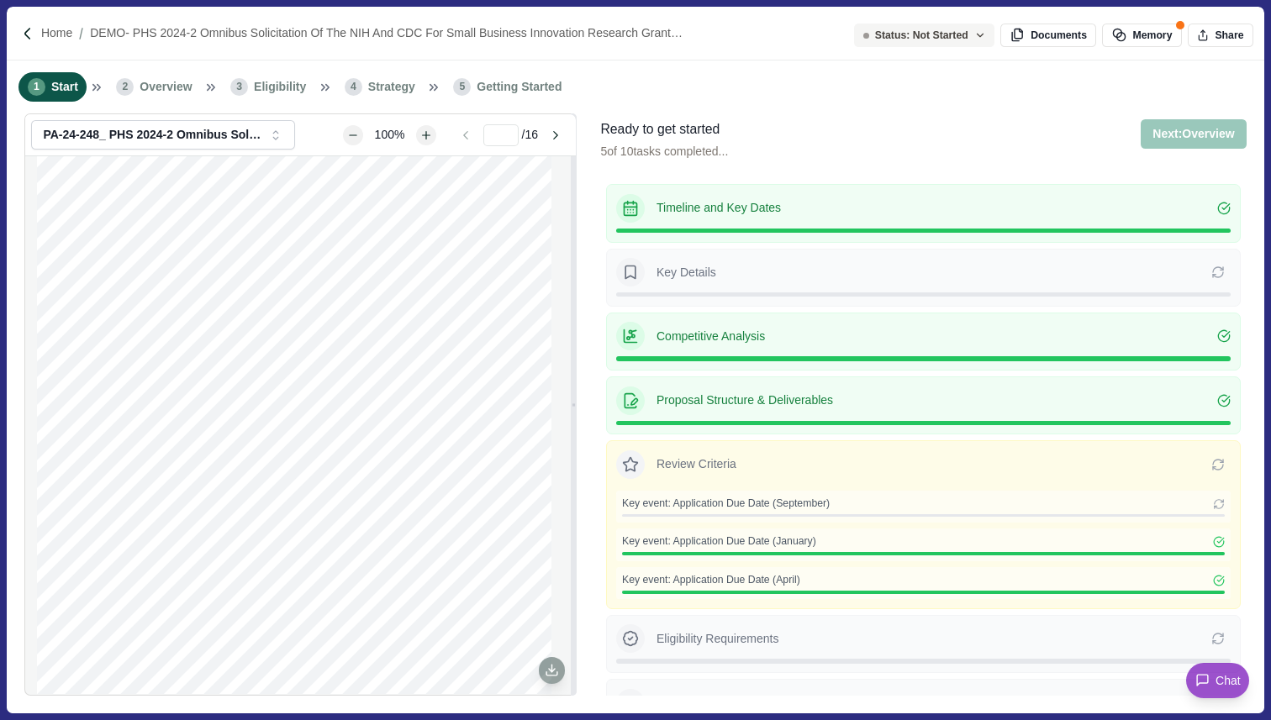
scroll to position [0, 0]
click at [777, 457] on p "Review Criteria" at bounding box center [934, 465] width 555 height 18
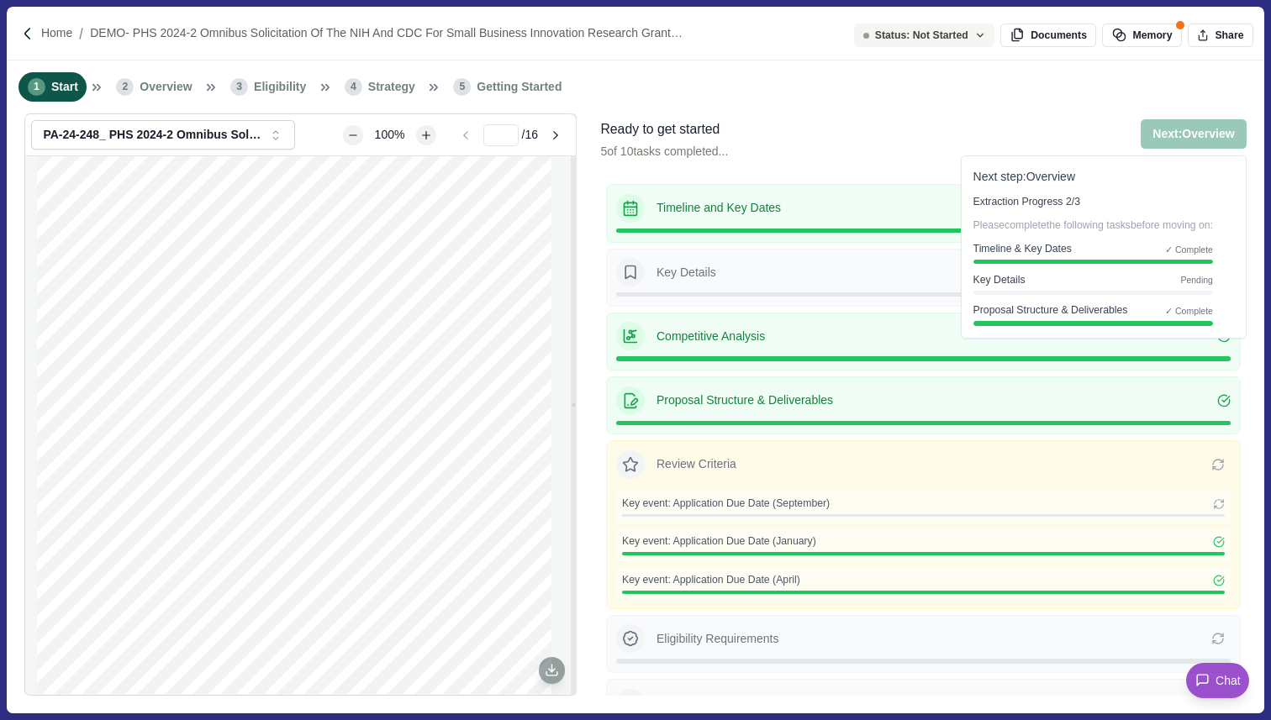
click at [1169, 134] on button "Next: Overview" at bounding box center [1193, 133] width 105 height 29
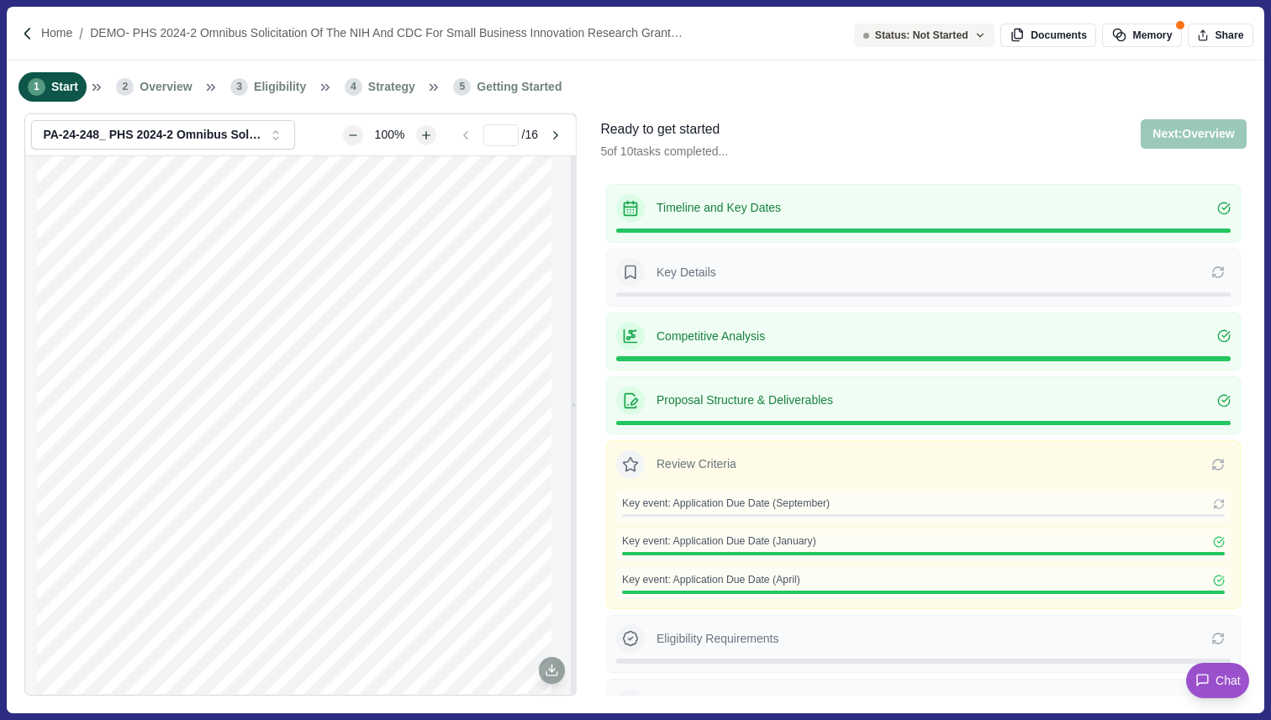
click at [1169, 134] on button "Next: Overview" at bounding box center [1193, 133] width 105 height 29
click at [56, 36] on p "Home" at bounding box center [56, 33] width 31 height 18
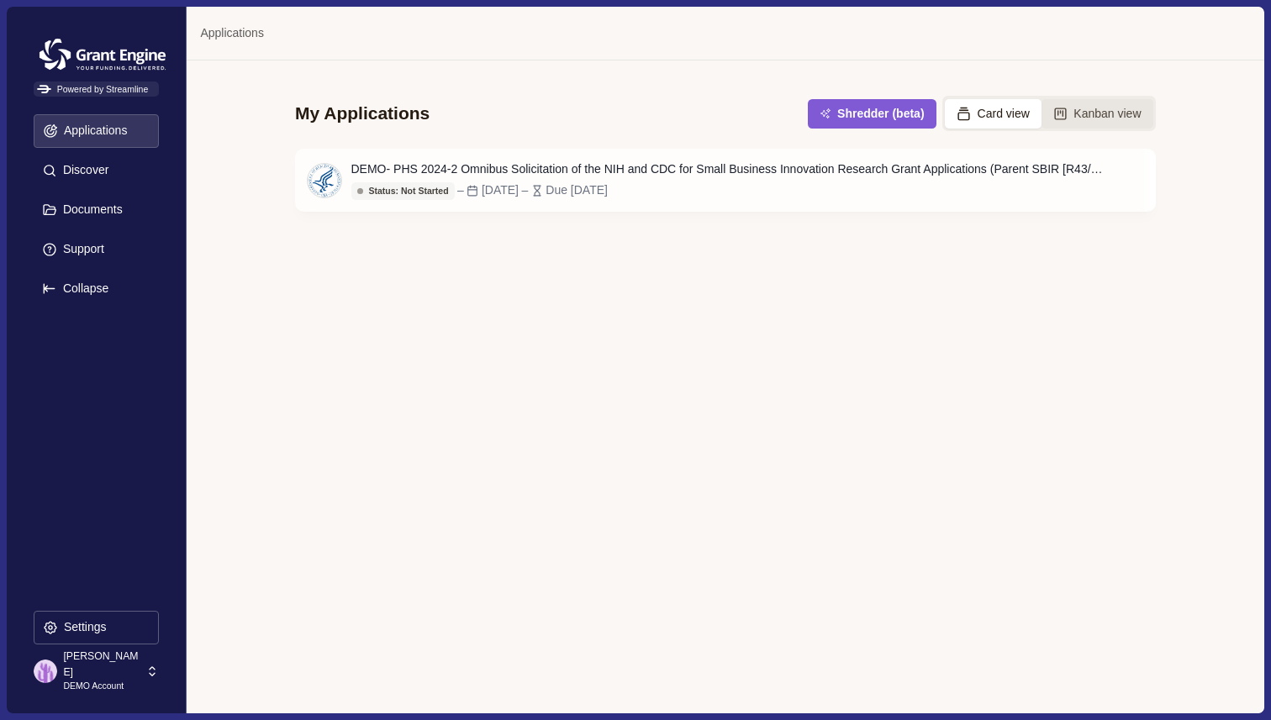
click at [1109, 113] on button "Kanban view" at bounding box center [1098, 113] width 112 height 29
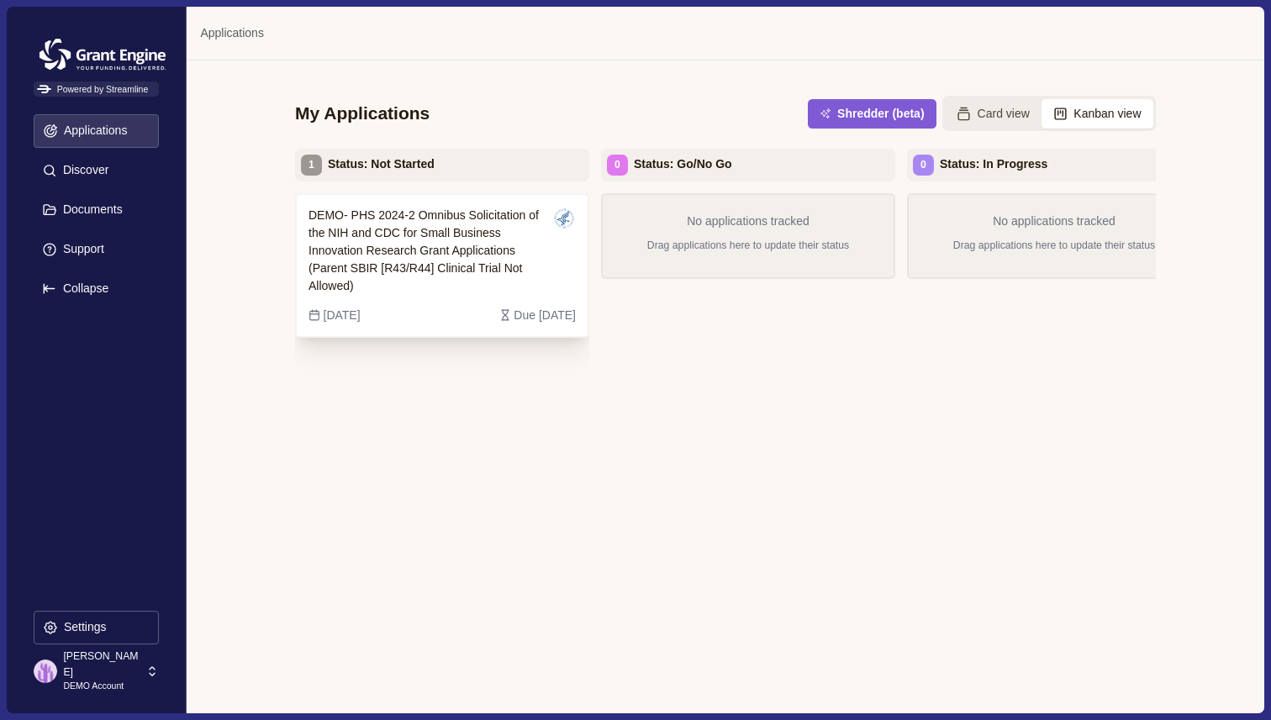
click at [416, 244] on span "DEMO- PHS 2024-2 Omnibus Solicitation of the NIH and CDC for Small Business Inn…" at bounding box center [429, 251] width 241 height 88
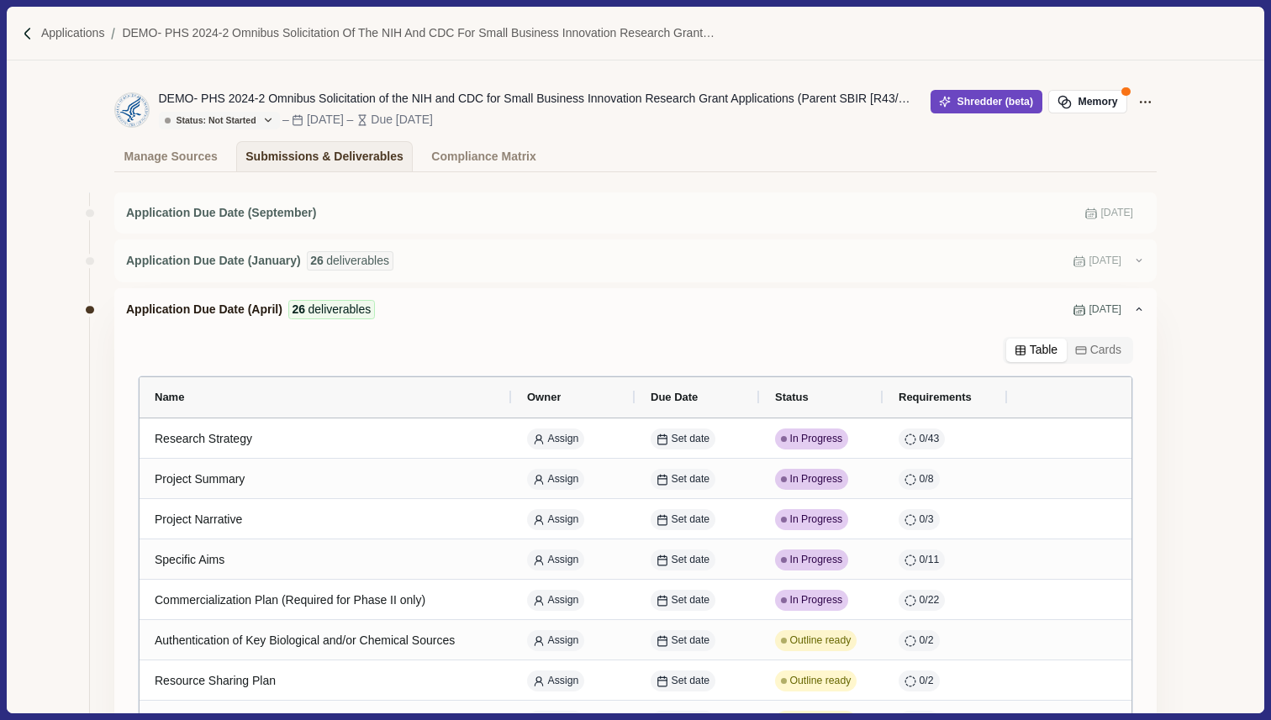
click at [957, 100] on button "Shredder (beta)" at bounding box center [987, 102] width 112 height 24
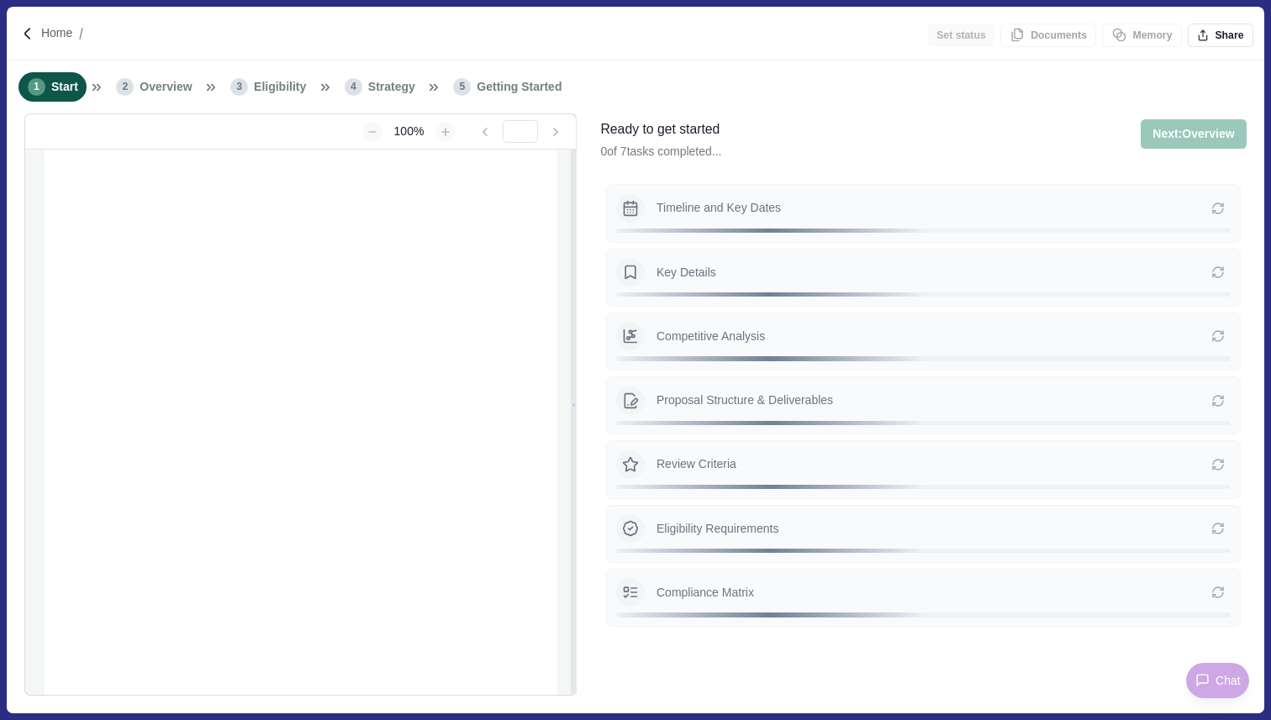
type input "**********"
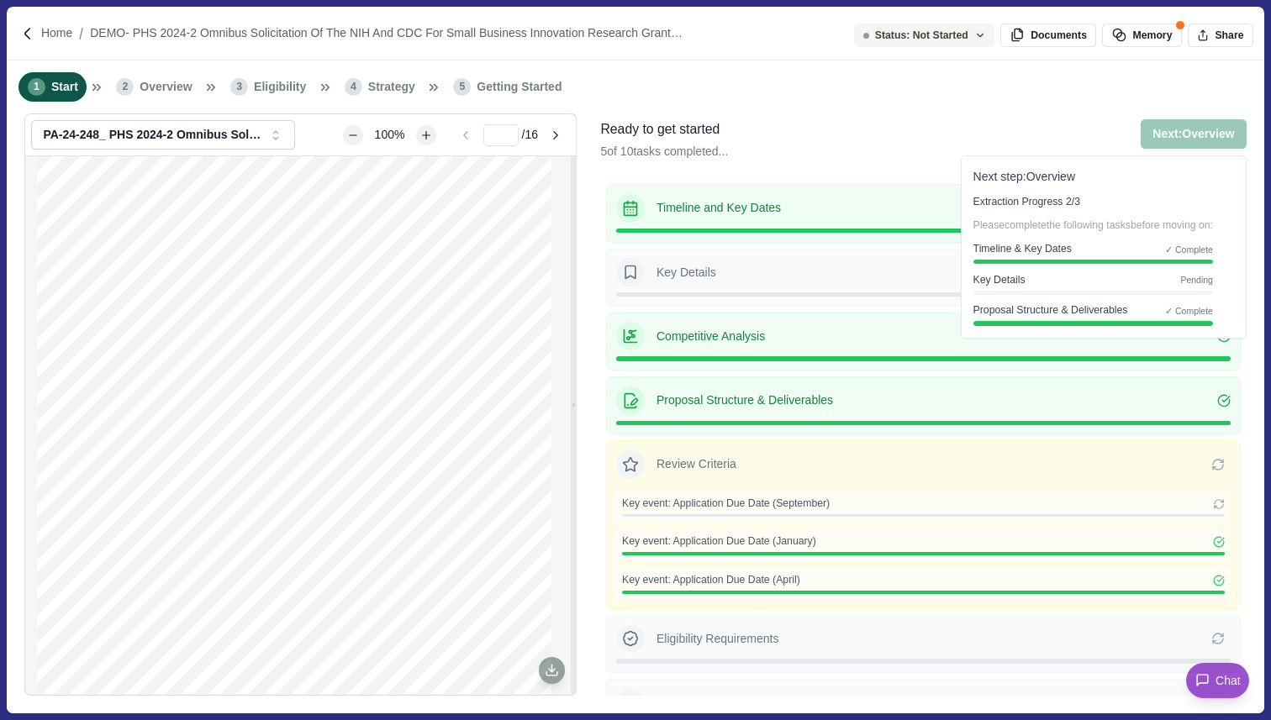
click at [1199, 138] on button "Next: Overview" at bounding box center [1193, 133] width 105 height 29
